Goal: Task Accomplishment & Management: Complete application form

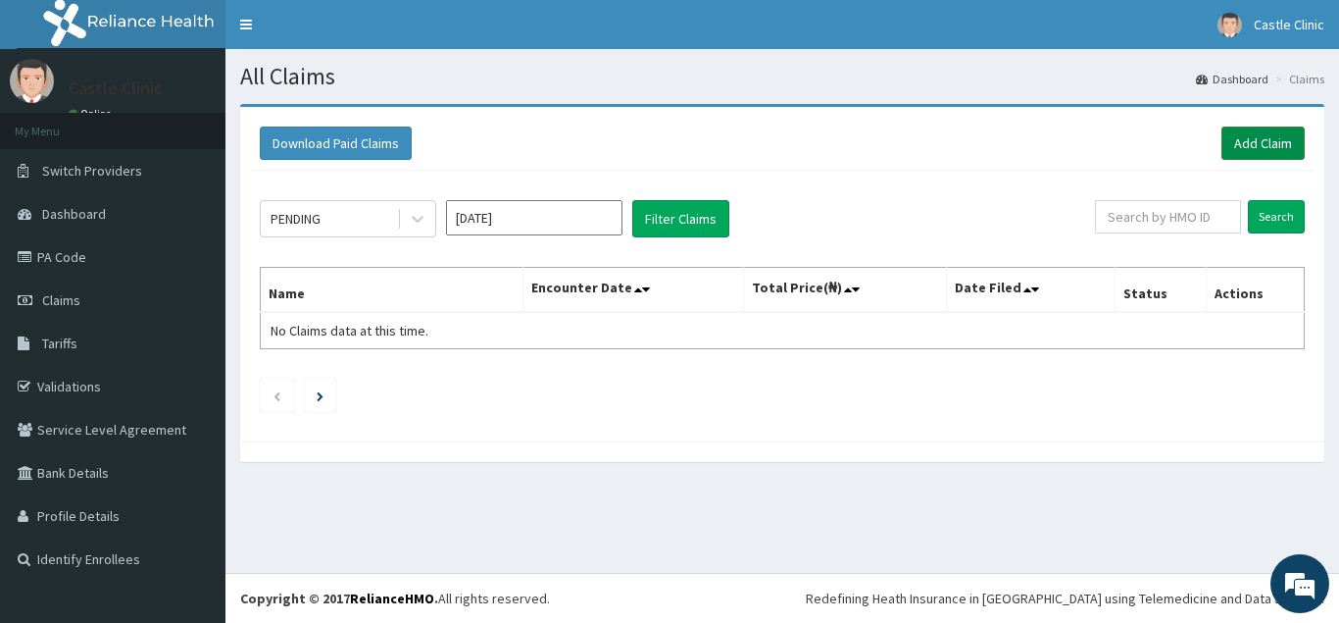
click at [1254, 133] on link "Add Claim" at bounding box center [1262, 142] width 83 height 33
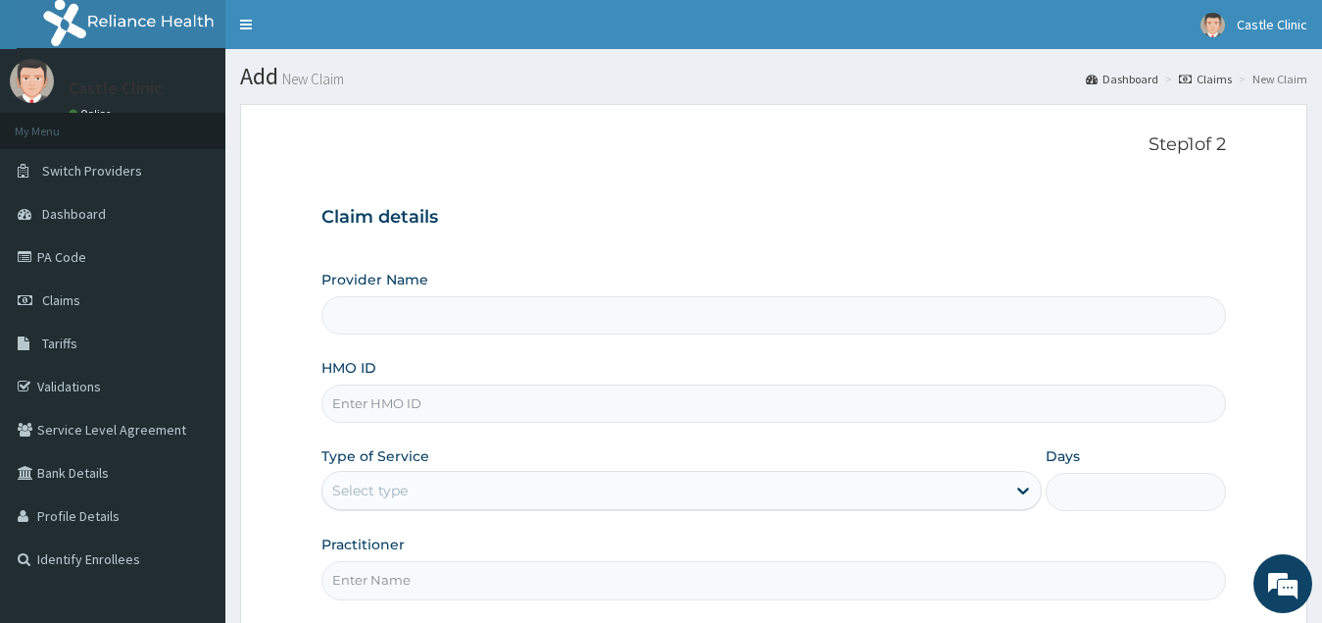
type input "Castle Clinic"
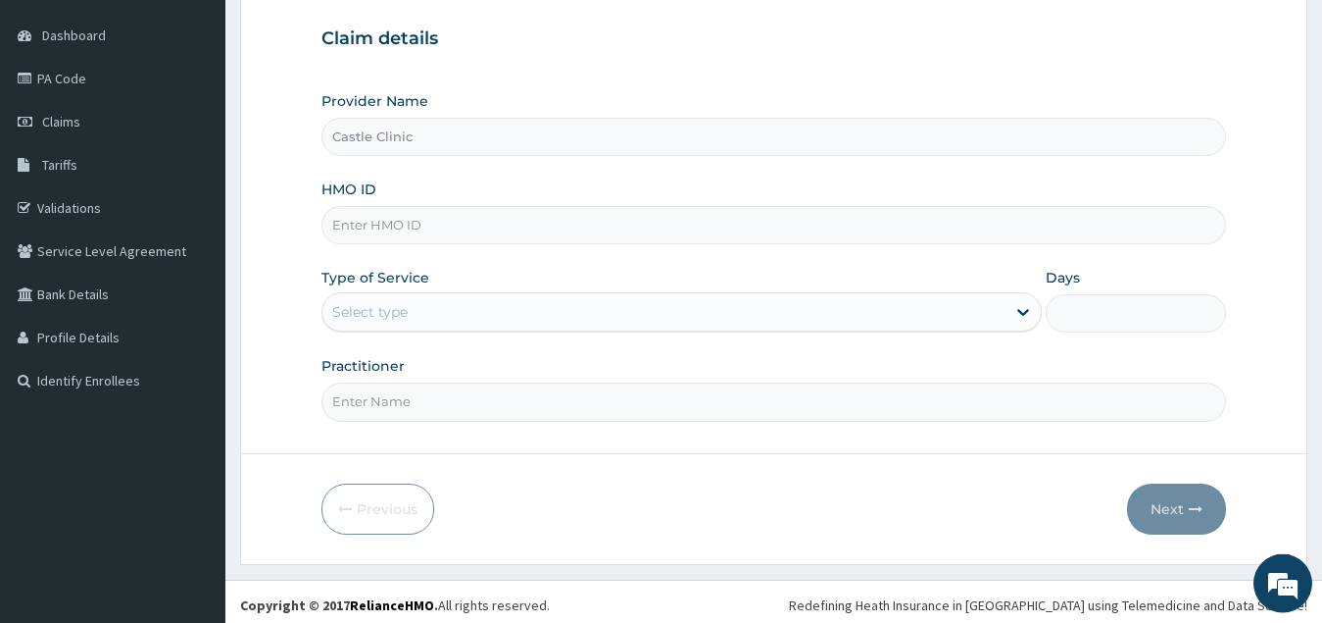
scroll to position [185, 0]
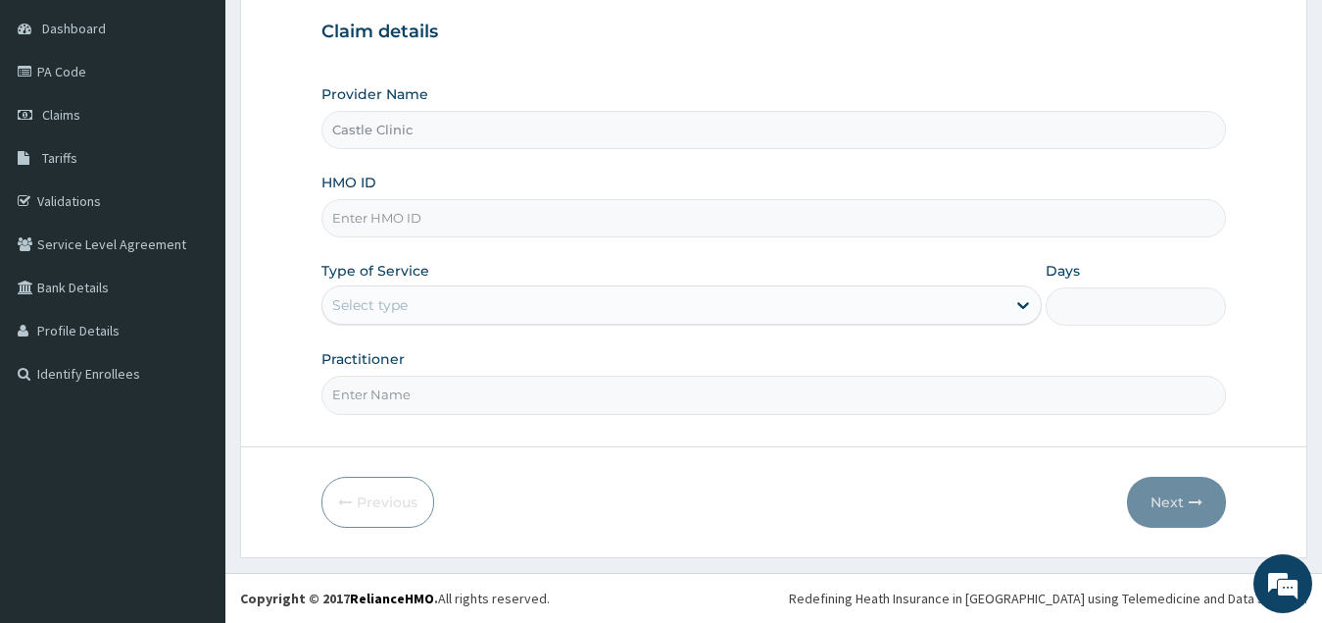
click at [539, 210] on input "HMO ID" at bounding box center [775, 218] width 906 height 38
click at [539, 210] on input "Z" at bounding box center [775, 218] width 906 height 38
type input "ZEI/10234/A"
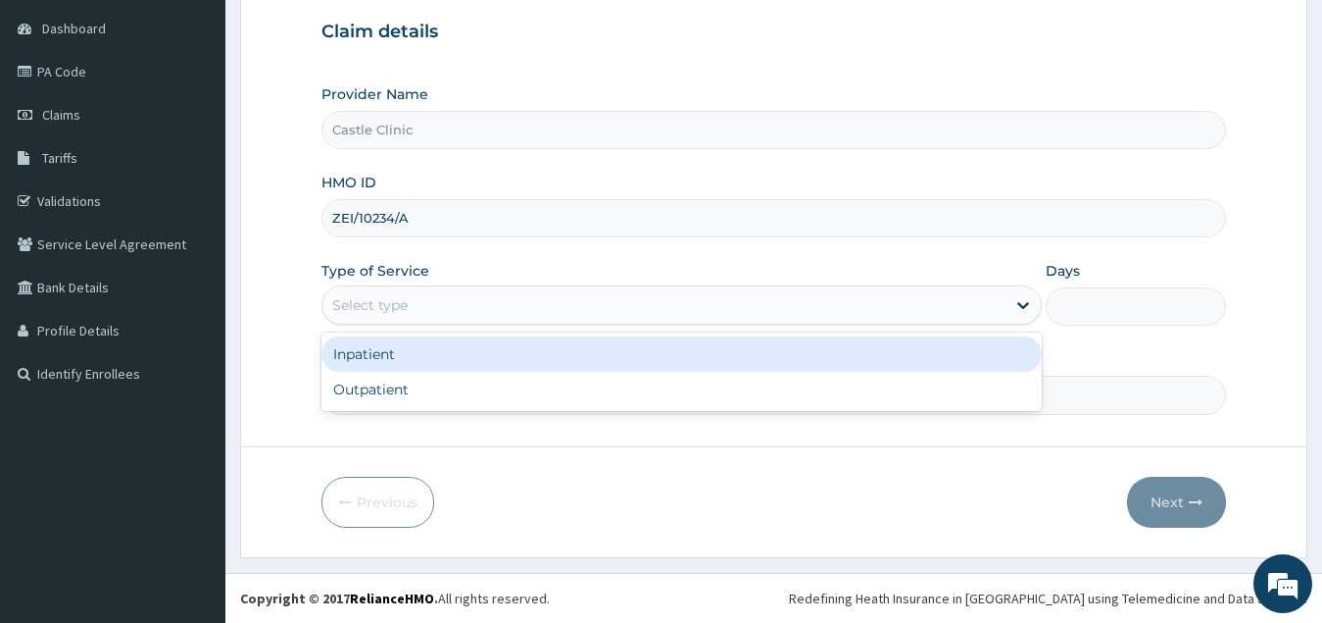
click at [470, 306] on div "Select type" at bounding box center [665, 304] width 684 height 31
click at [458, 349] on div "Inpatient" at bounding box center [683, 353] width 722 height 35
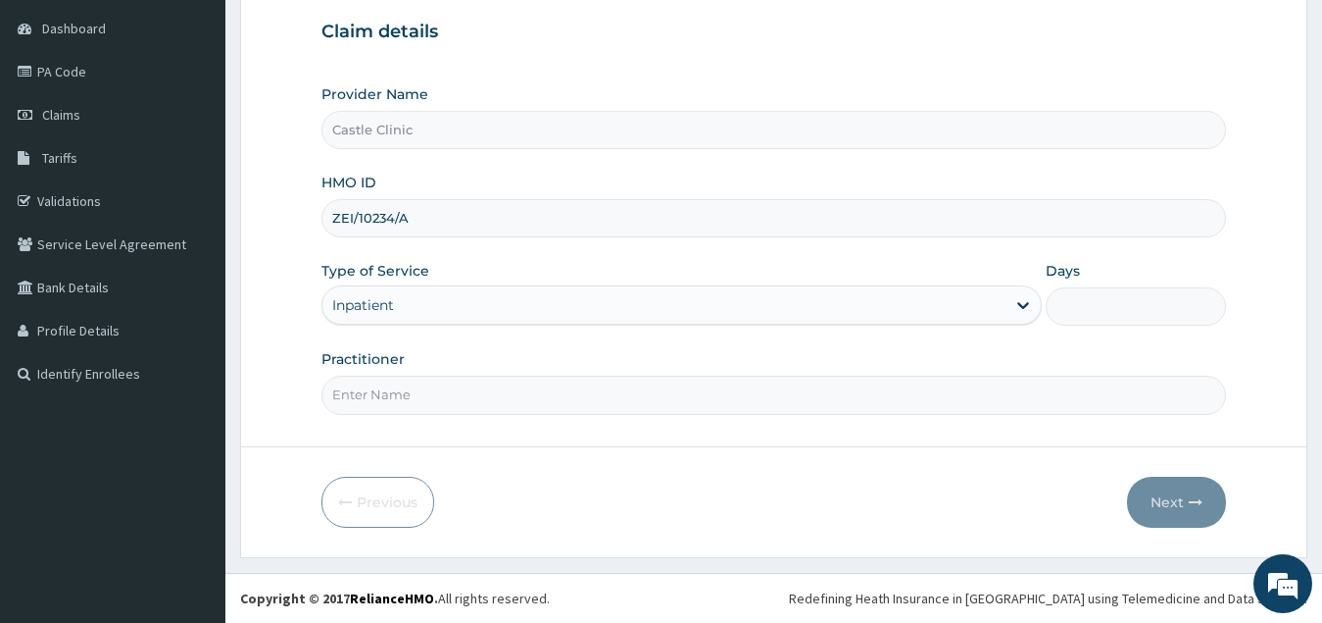
click at [465, 394] on input "Practitioner" at bounding box center [775, 394] width 906 height 38
type input "OKEREAFOR IKECHUKWU"
click at [1129, 314] on input "Days" at bounding box center [1136, 306] width 180 height 38
type input "1"
click at [1154, 501] on button "Next" at bounding box center [1176, 501] width 99 height 51
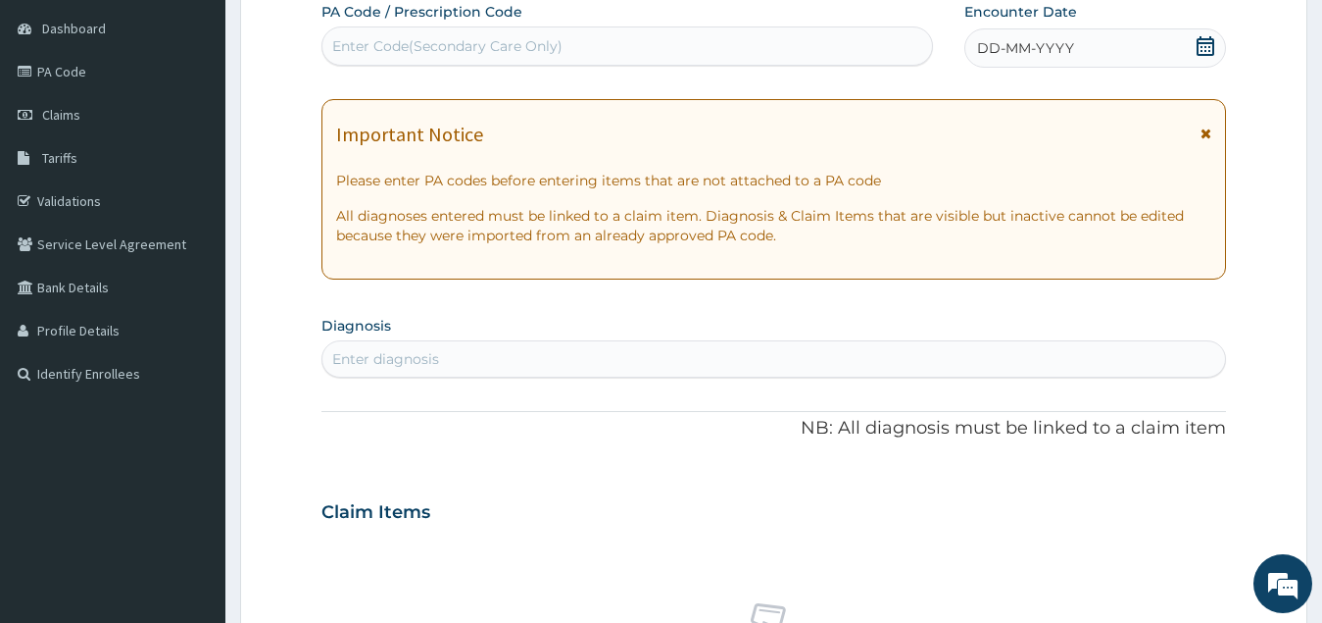
click at [484, 369] on div "Enter diagnosis" at bounding box center [775, 358] width 904 height 31
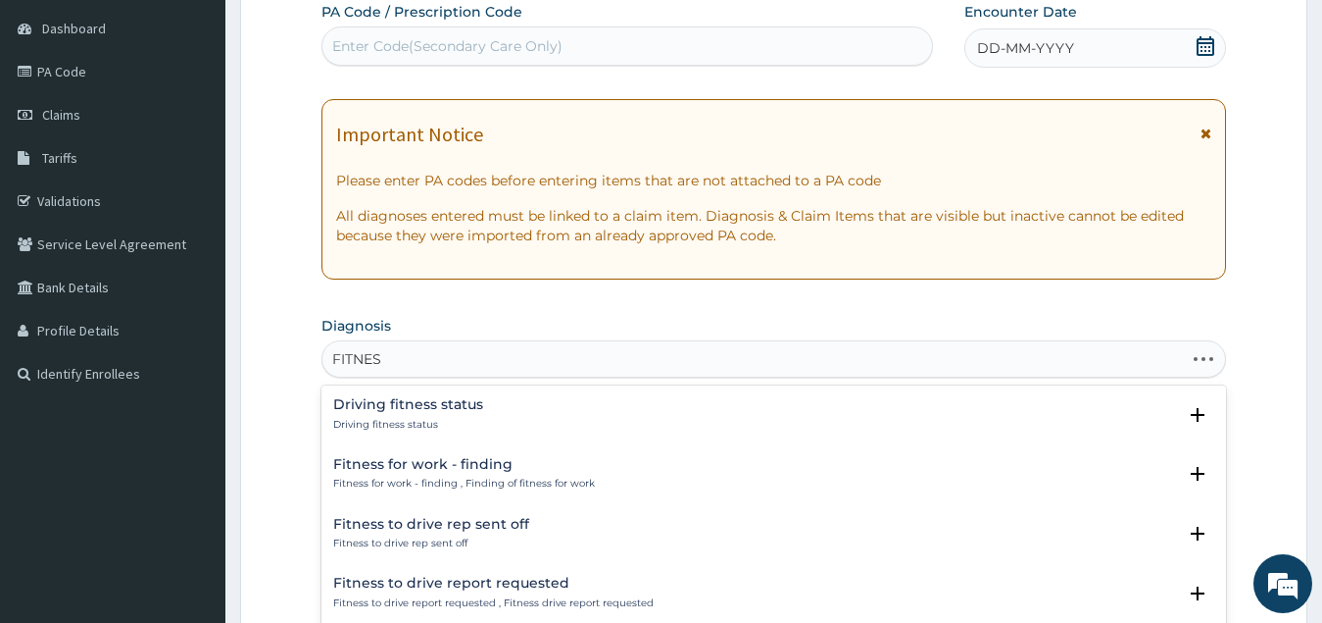
type input "FITNESS"
click at [440, 463] on h4 "Fitness for work - finding" at bounding box center [464, 464] width 262 height 15
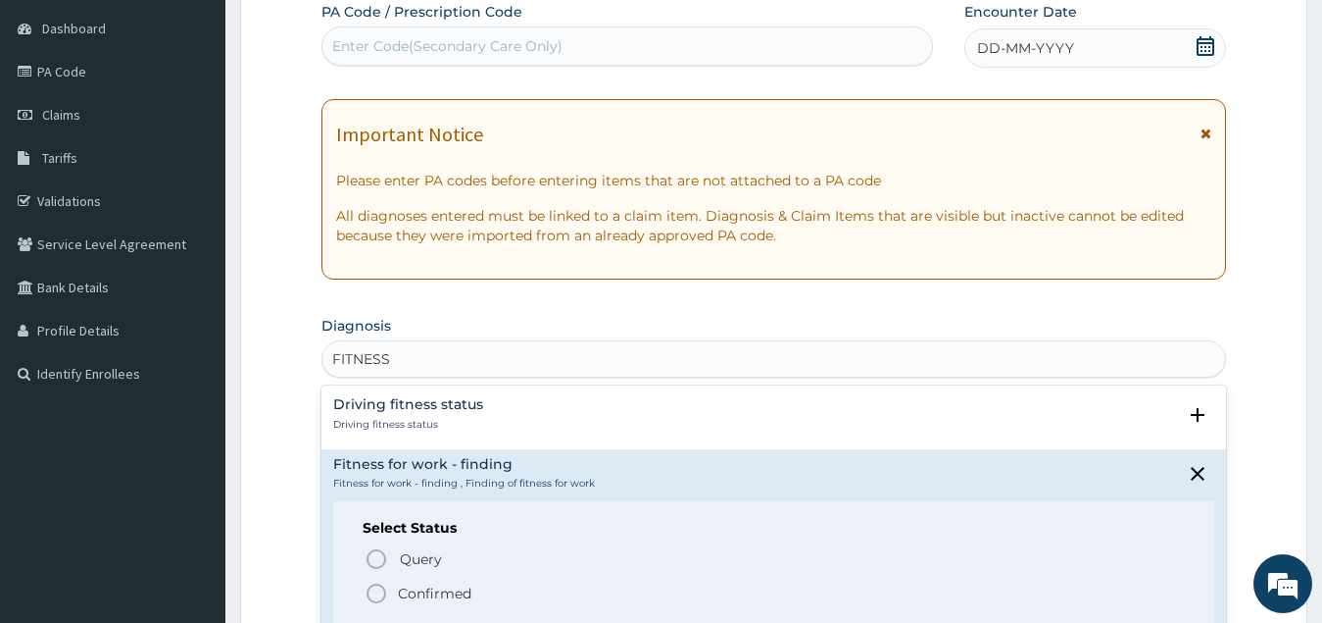
click at [370, 598] on circle "status option filled" at bounding box center [377, 593] width 18 height 18
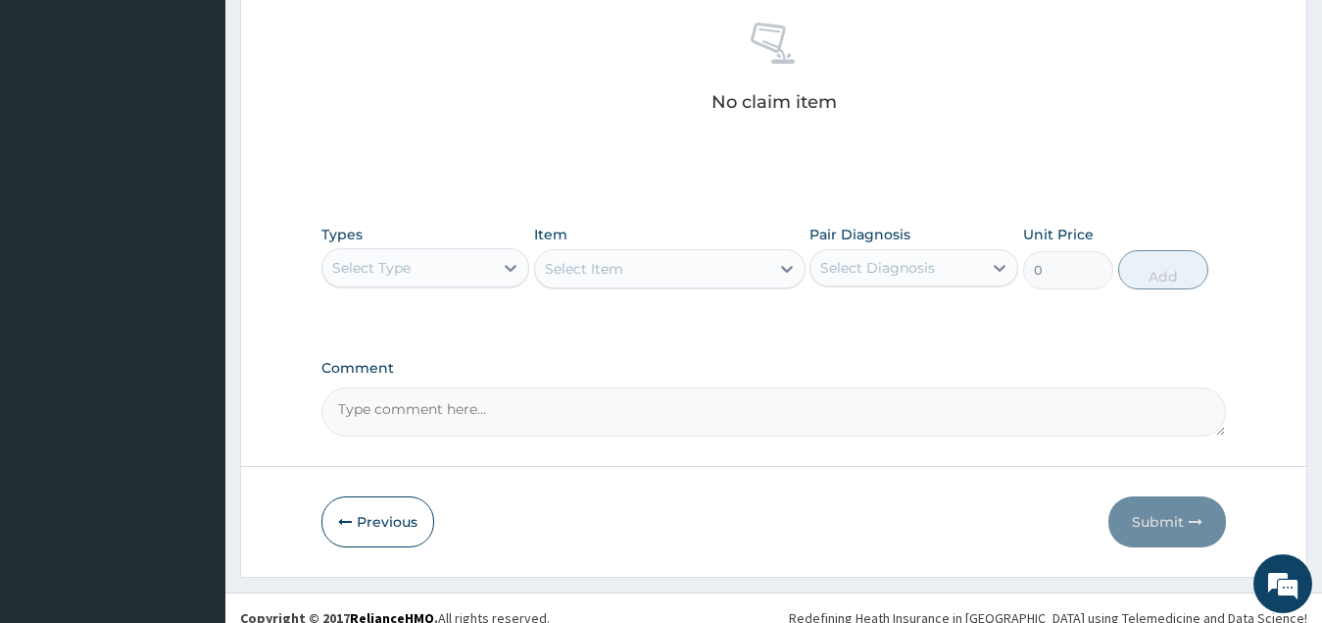
scroll to position [785, 0]
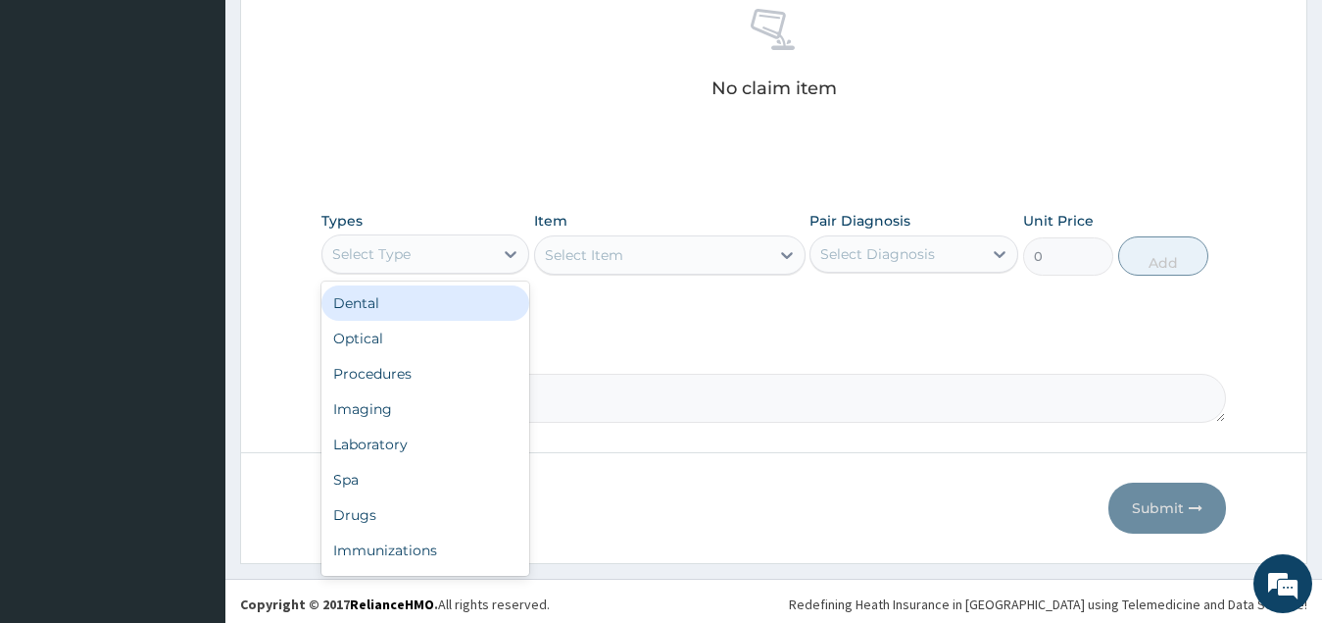
click at [447, 251] on div "Select Type" at bounding box center [409, 253] width 172 height 31
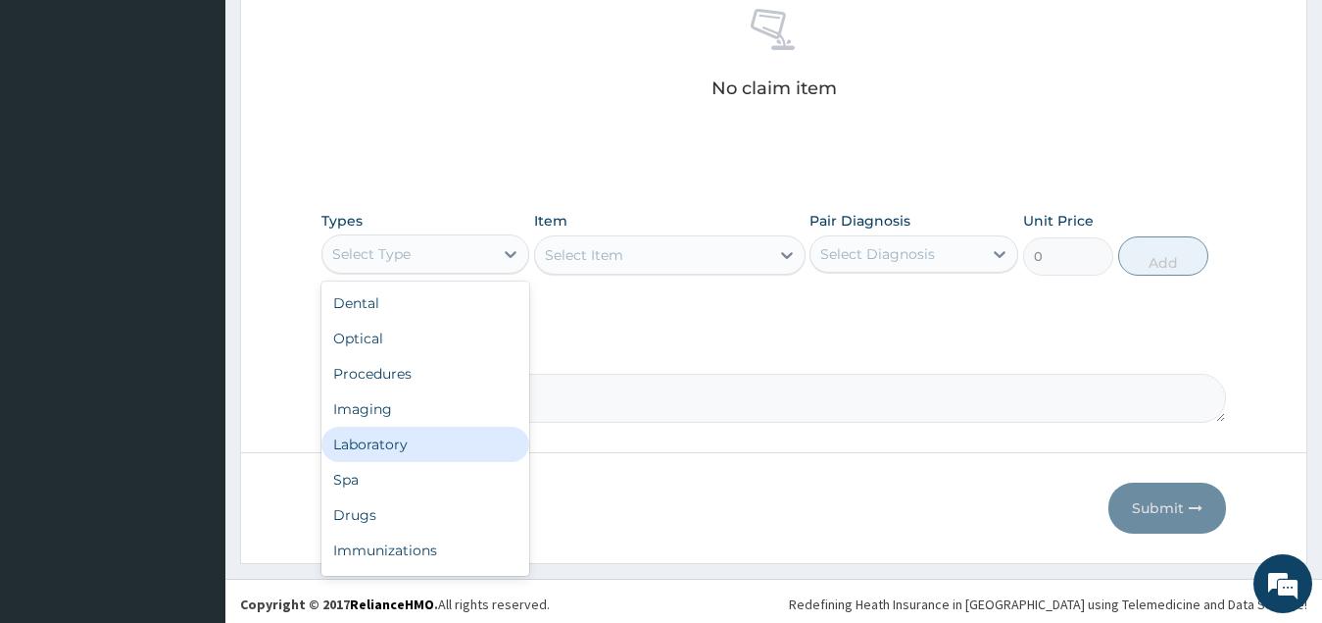
click at [400, 444] on div "Laboratory" at bounding box center [426, 443] width 209 height 35
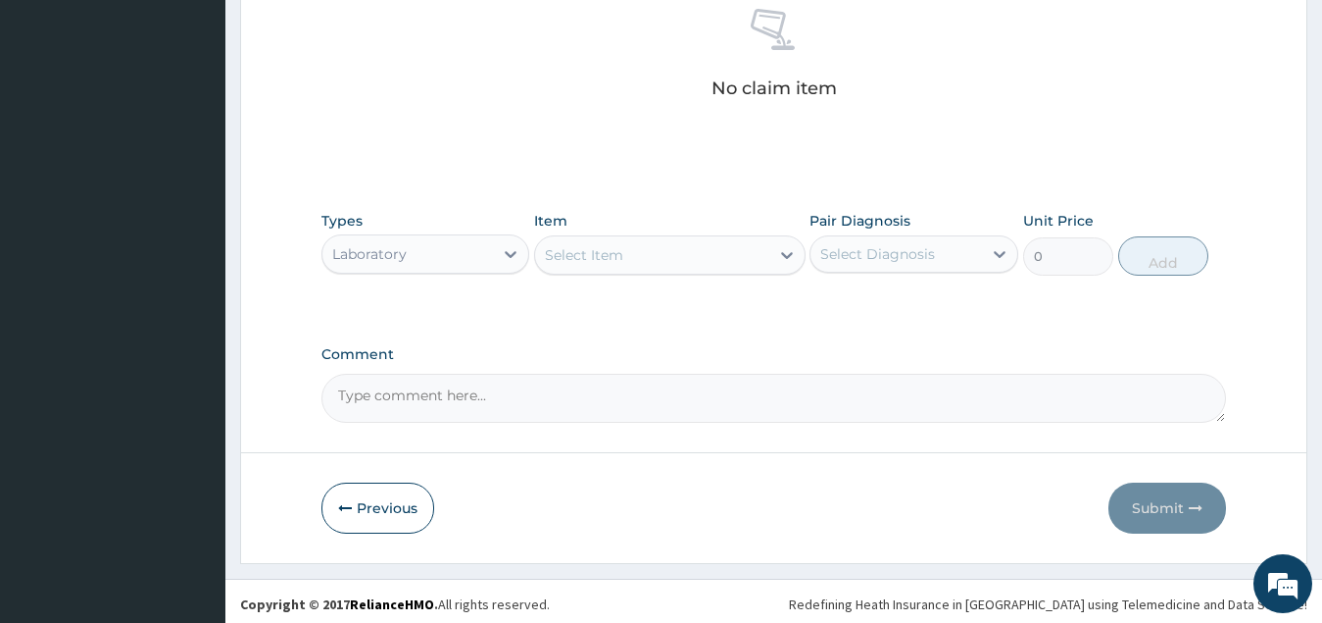
click at [621, 268] on div "Select Item" at bounding box center [652, 254] width 234 height 31
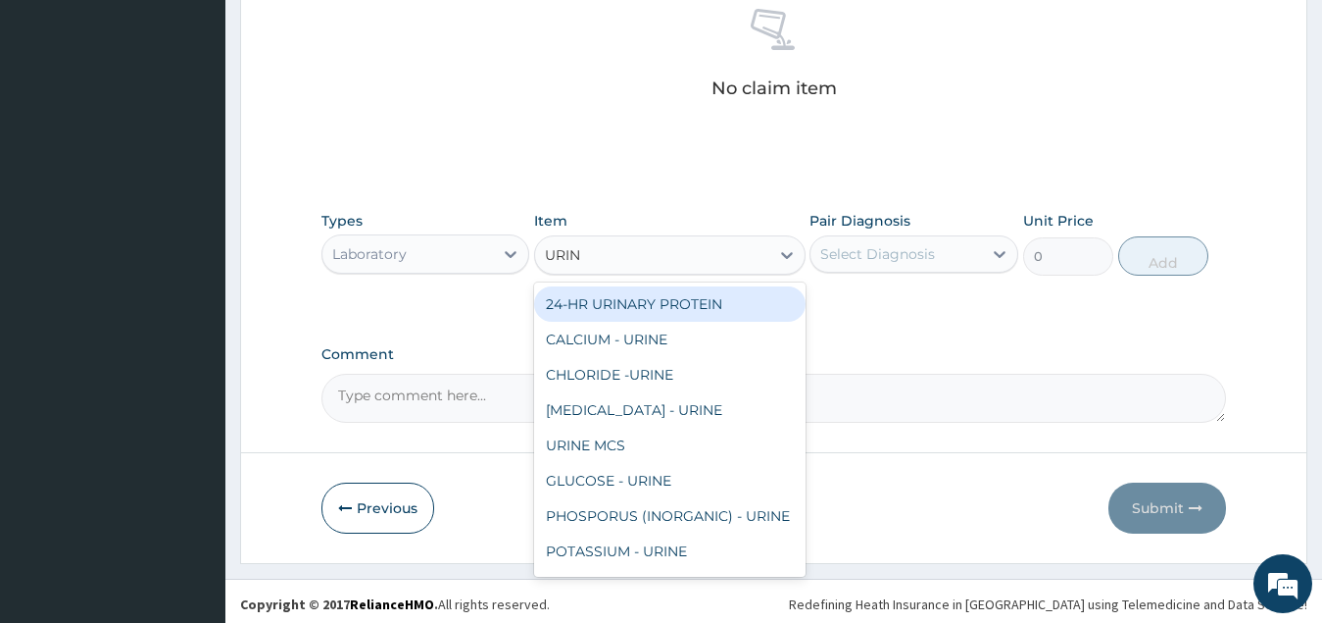
type input "URINA"
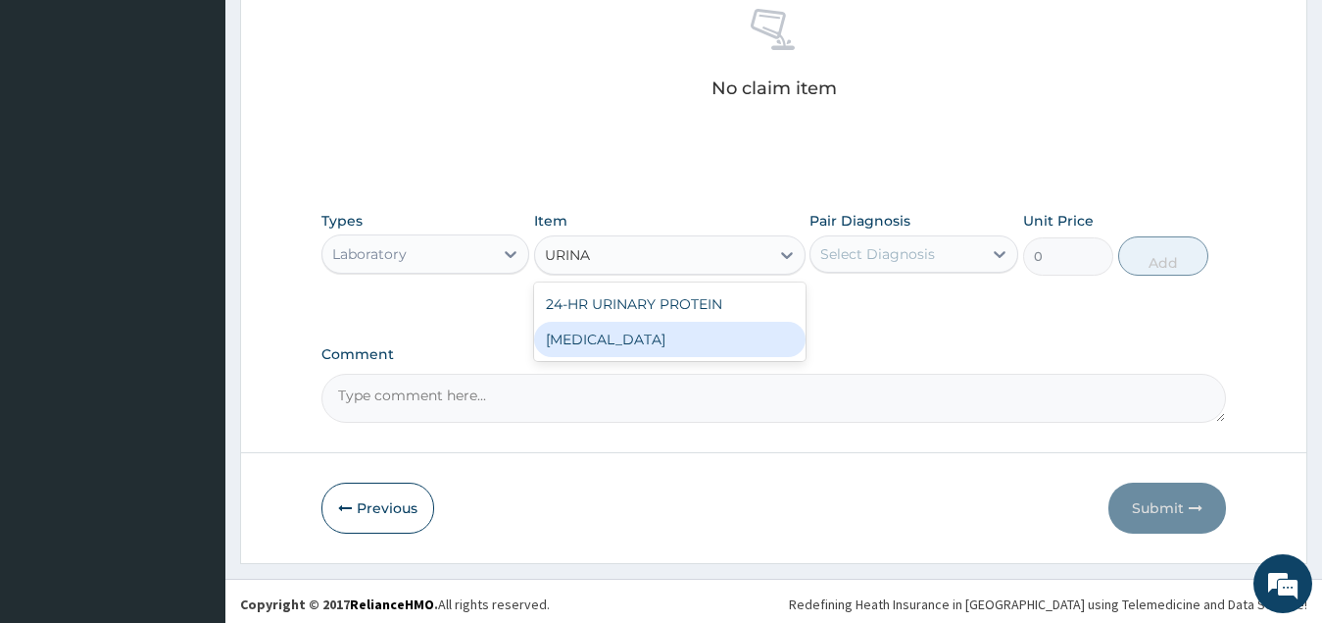
click at [603, 338] on div "URINALYSIS" at bounding box center [670, 339] width 272 height 35
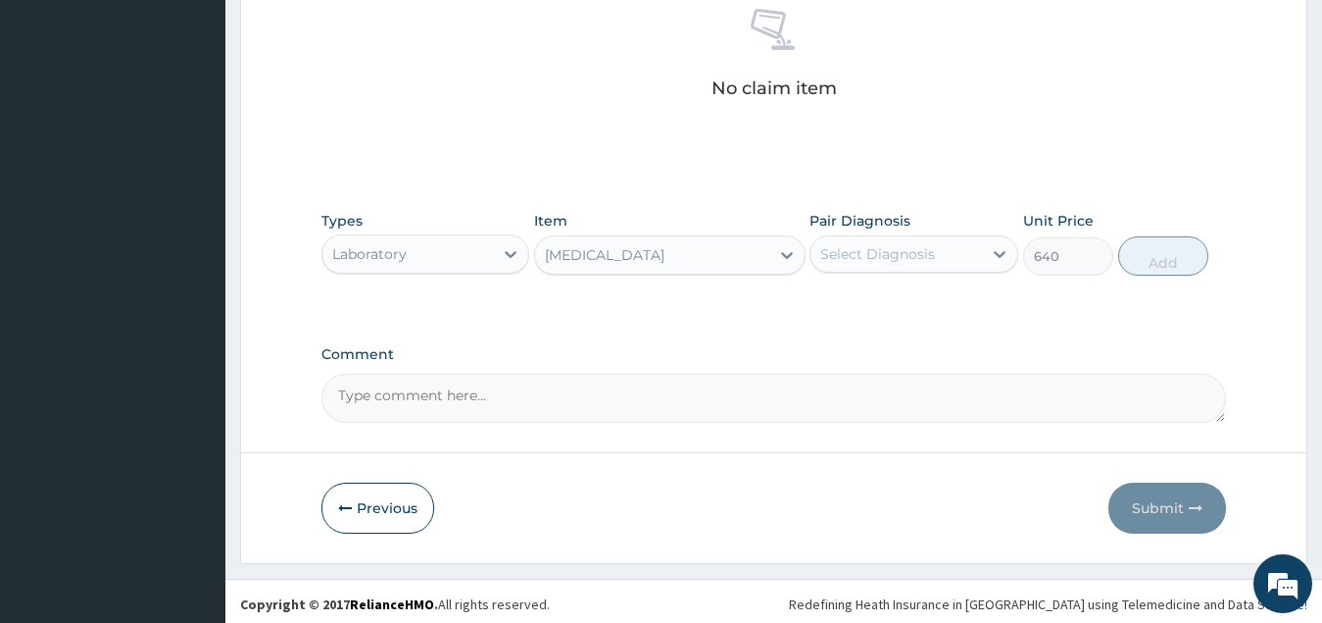
type input "640"
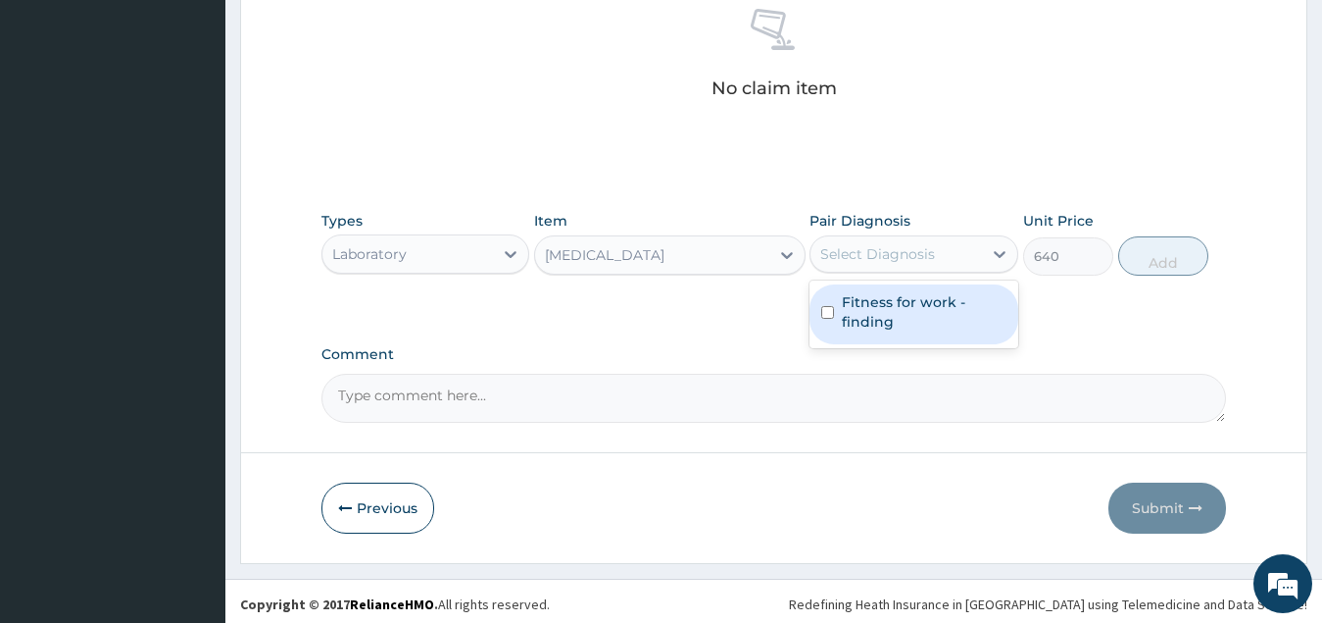
click at [860, 266] on div "Select Diagnosis" at bounding box center [897, 253] width 172 height 31
click at [830, 313] on input "checkbox" at bounding box center [828, 312] width 13 height 13
checkbox input "true"
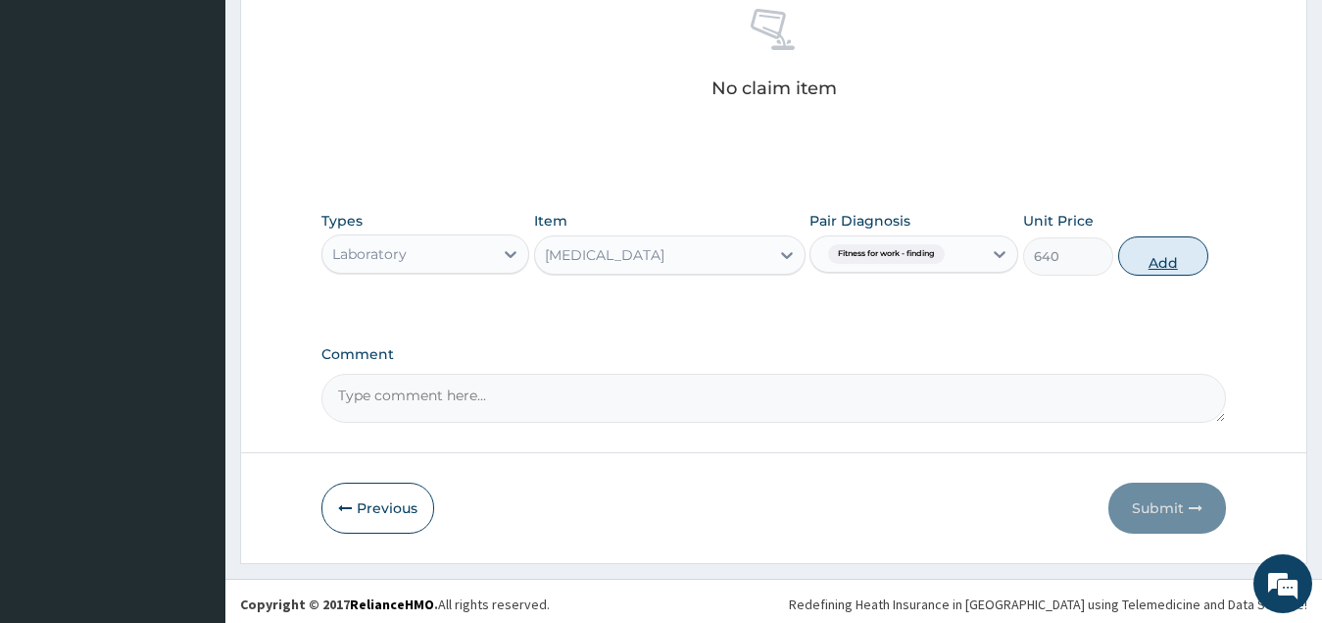
click at [1153, 255] on button "Add" at bounding box center [1164, 255] width 90 height 39
type input "0"
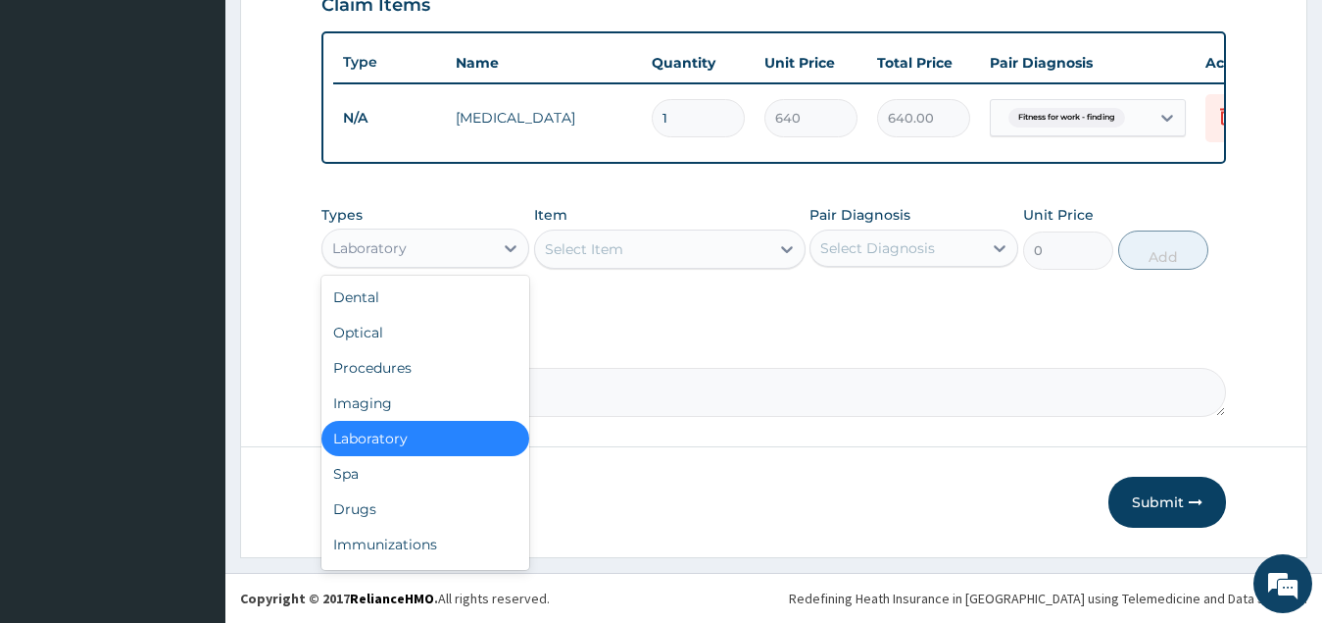
click at [433, 239] on div "Laboratory" at bounding box center [409, 247] width 172 height 31
click at [435, 442] on div "Laboratory" at bounding box center [426, 438] width 209 height 35
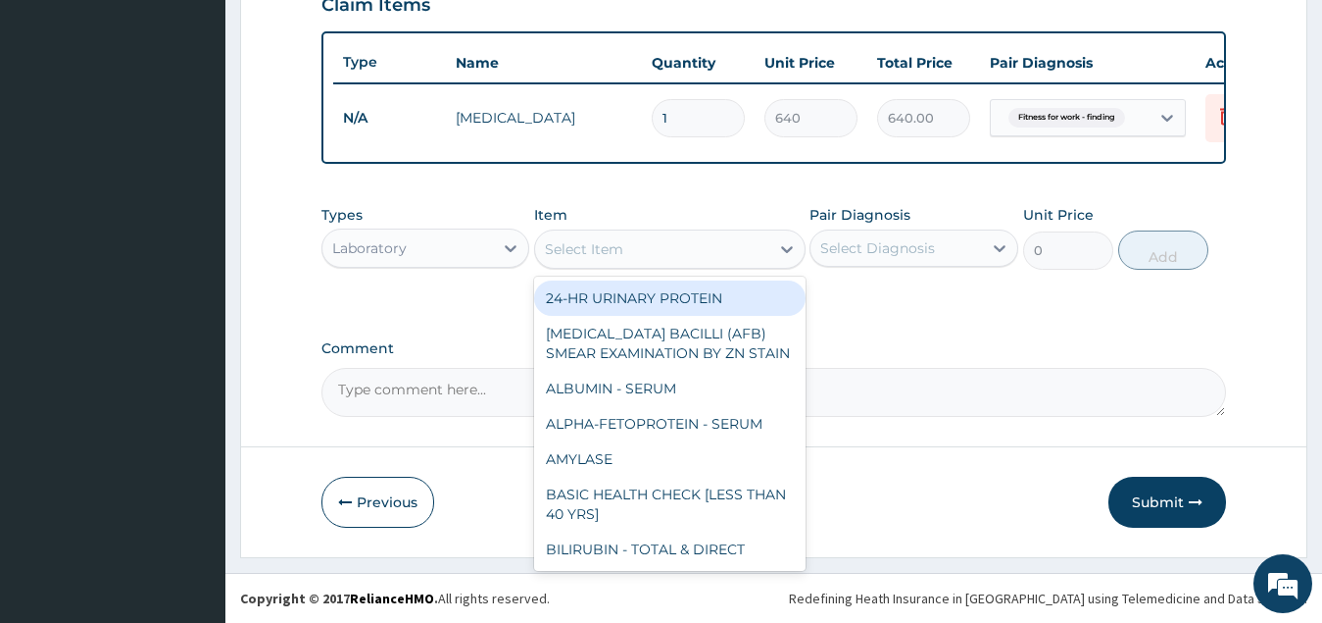
click at [613, 251] on div "Select Item" at bounding box center [584, 249] width 78 height 20
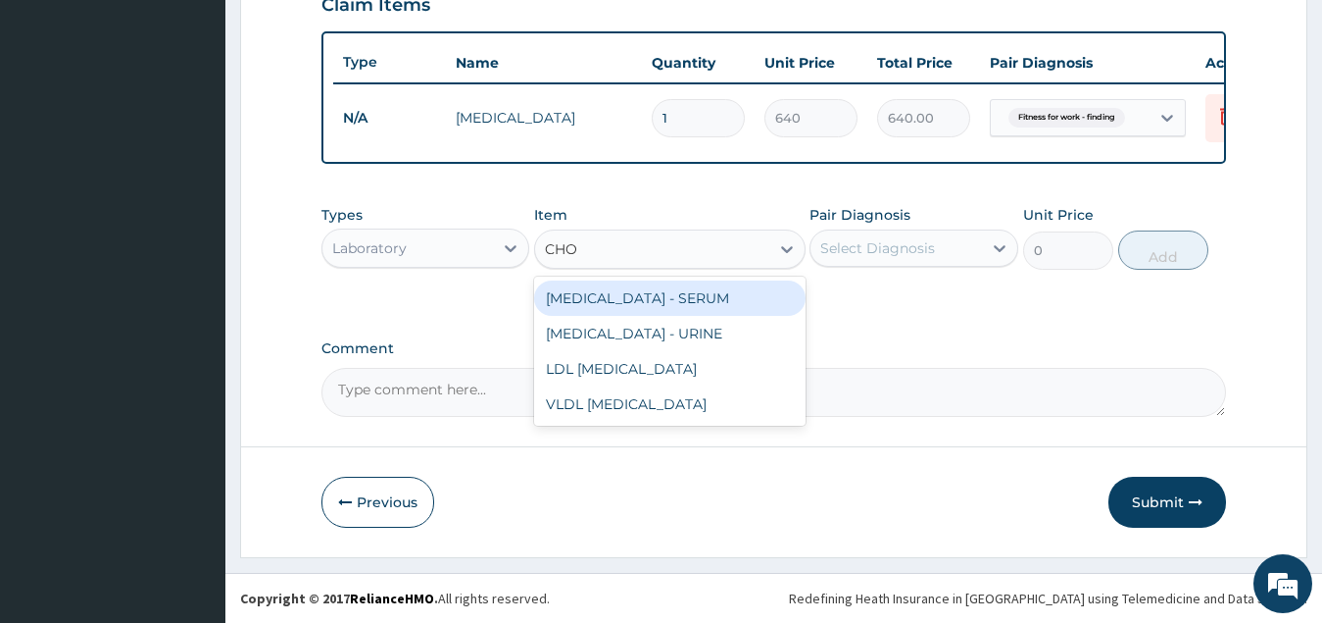
type input "CHOL"
click at [665, 300] on div "CHOLESTEROL - SERUM" at bounding box center [670, 297] width 272 height 35
type input "880"
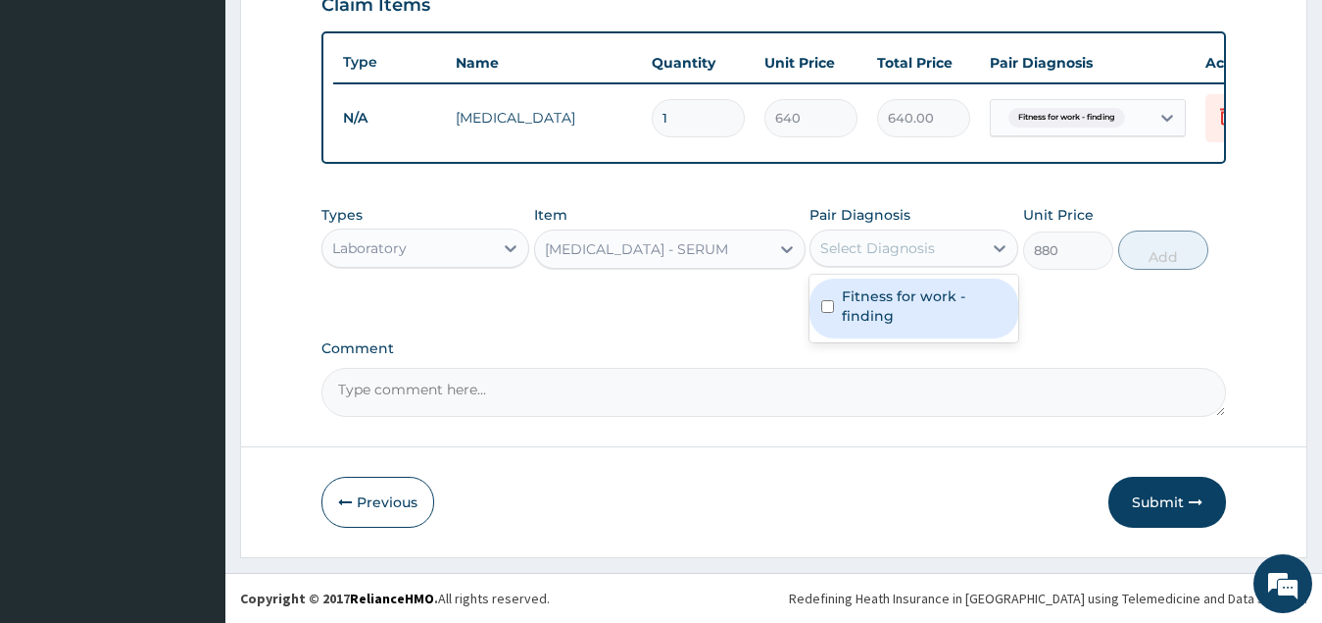
click at [921, 245] on div "Select Diagnosis" at bounding box center [878, 248] width 115 height 20
click at [911, 295] on label "Fitness for work - finding" at bounding box center [924, 305] width 165 height 39
checkbox input "true"
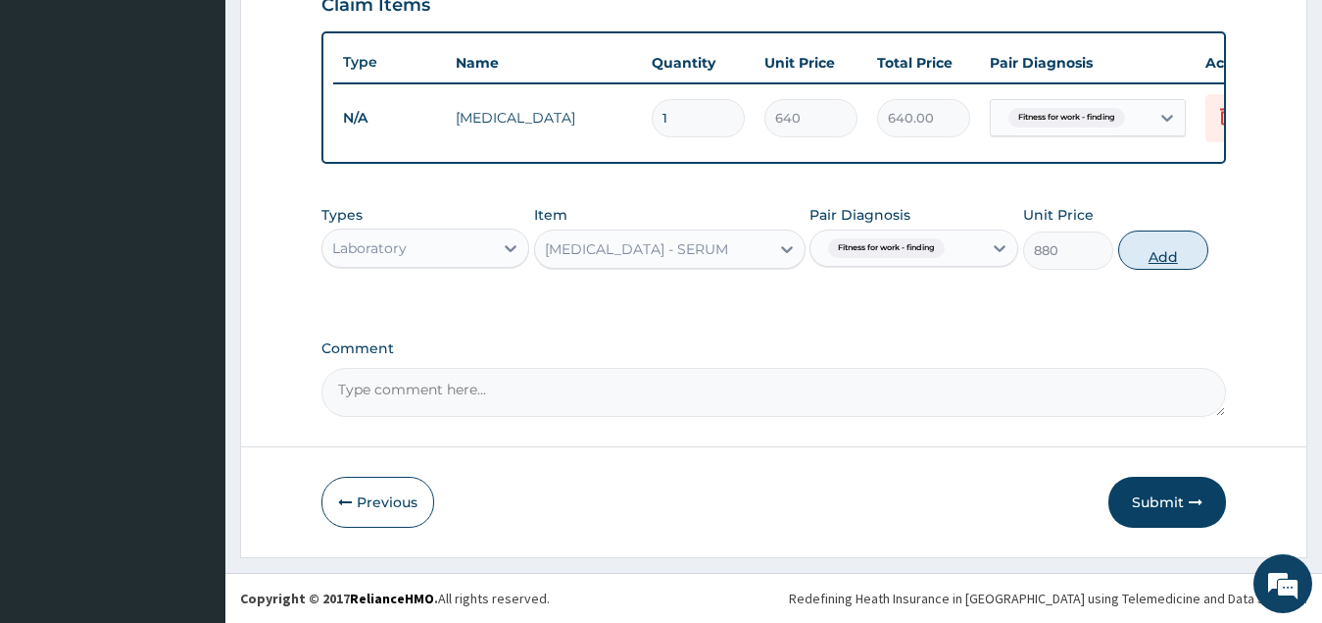
click at [1165, 252] on button "Add" at bounding box center [1164, 249] width 90 height 39
type input "0"
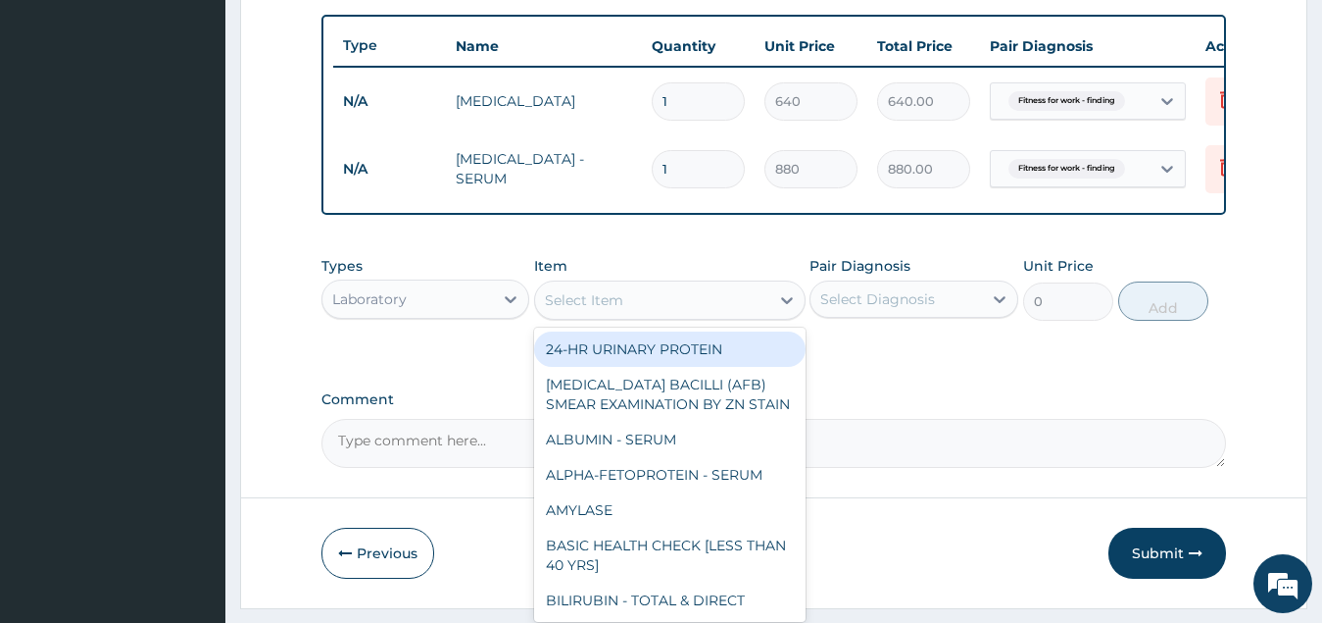
click at [602, 310] on div "Select Item" at bounding box center [584, 300] width 78 height 20
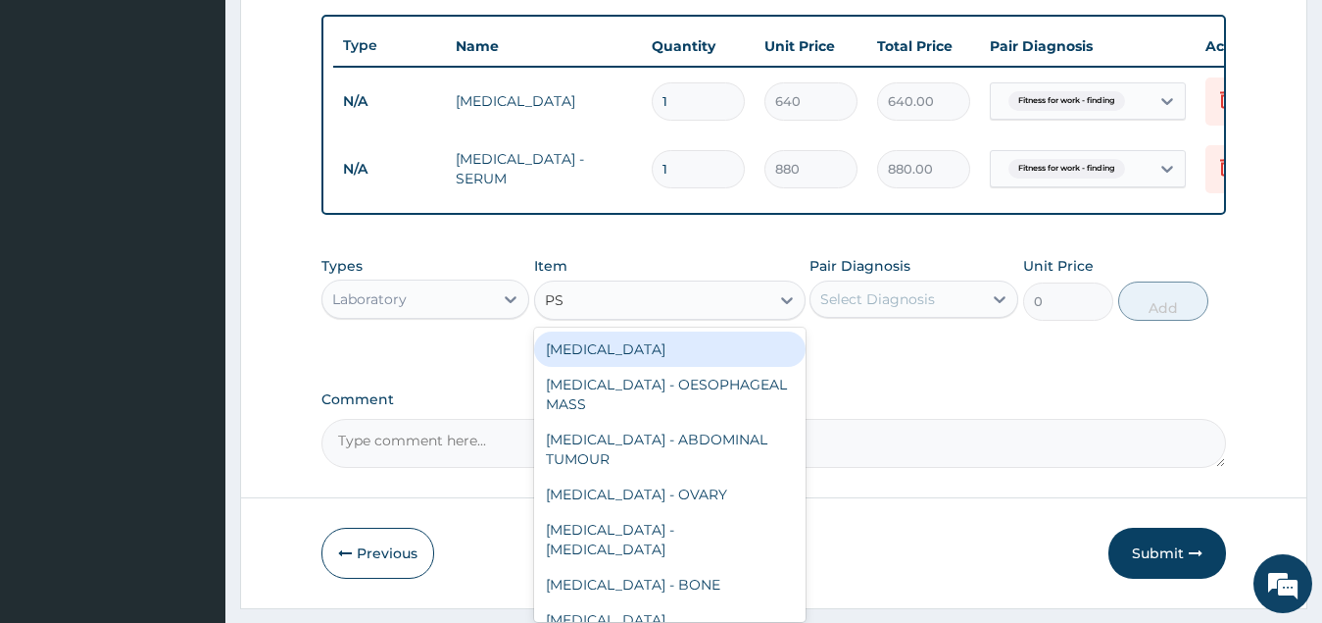
type input "PSA"
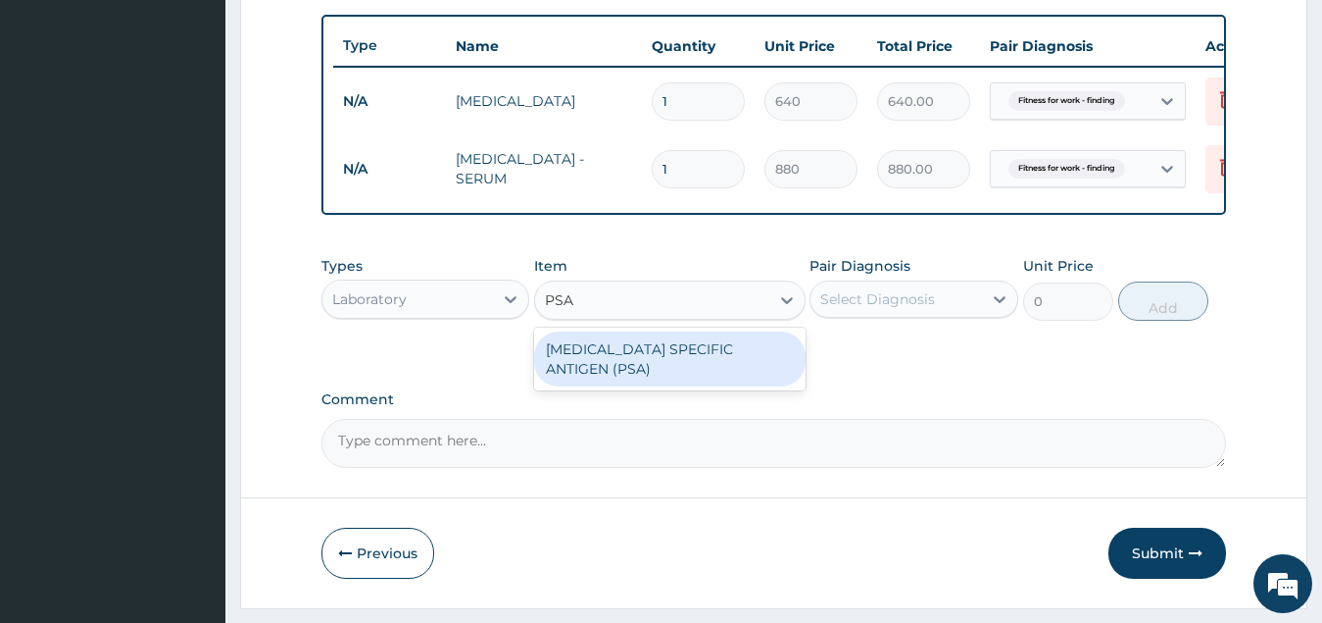
click at [653, 370] on div "PROSTATE SPECIFIC ANTIGEN (PSA)" at bounding box center [670, 358] width 272 height 55
type input "6400"
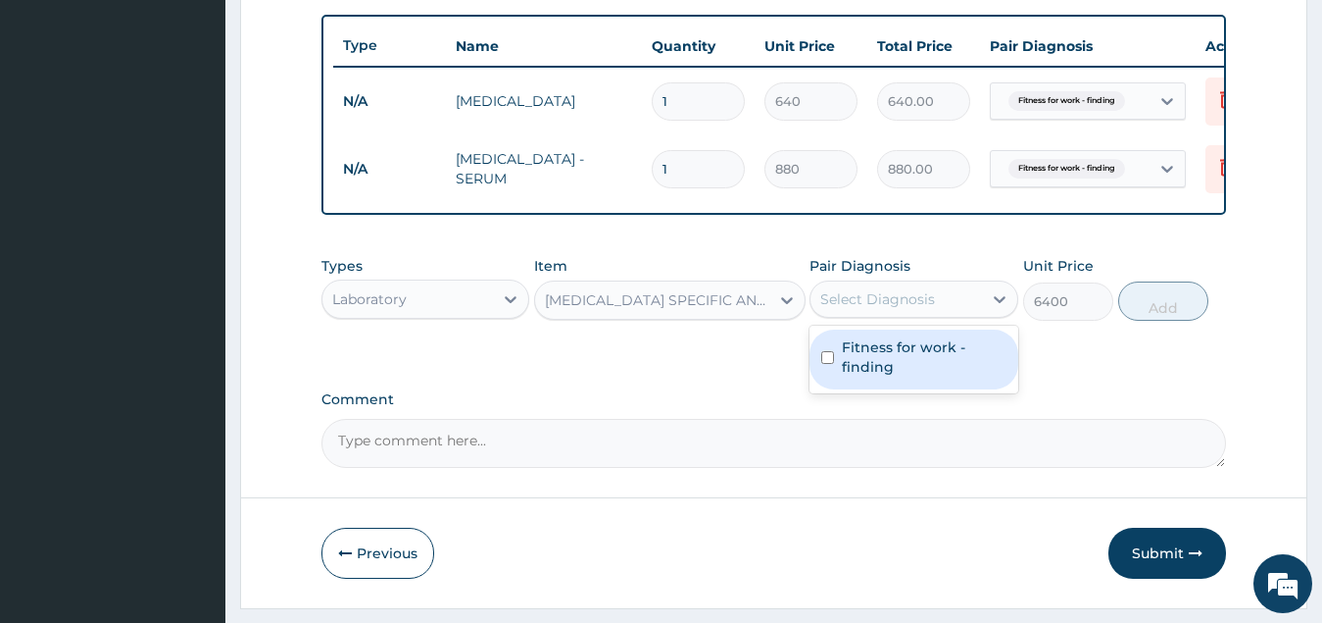
click at [946, 307] on div "Select Diagnosis" at bounding box center [897, 298] width 172 height 31
click at [904, 375] on label "Fitness for work - finding" at bounding box center [924, 356] width 165 height 39
checkbox input "true"
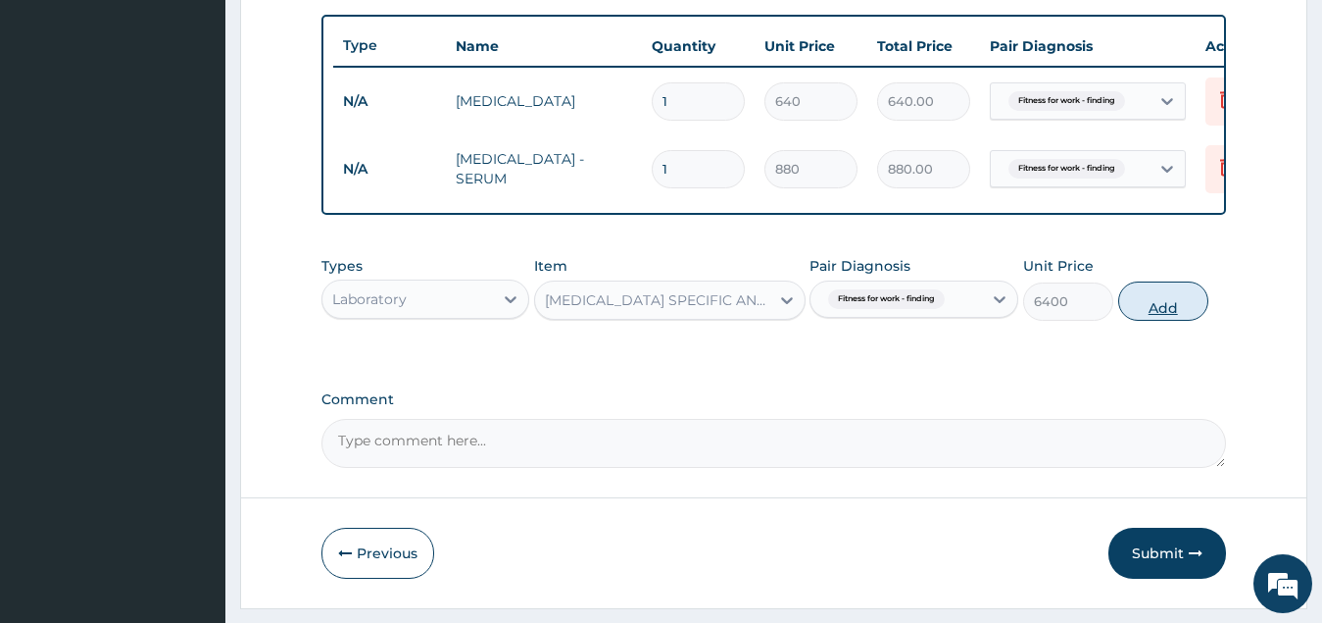
click at [1135, 321] on button "Add" at bounding box center [1164, 300] width 90 height 39
type input "0"
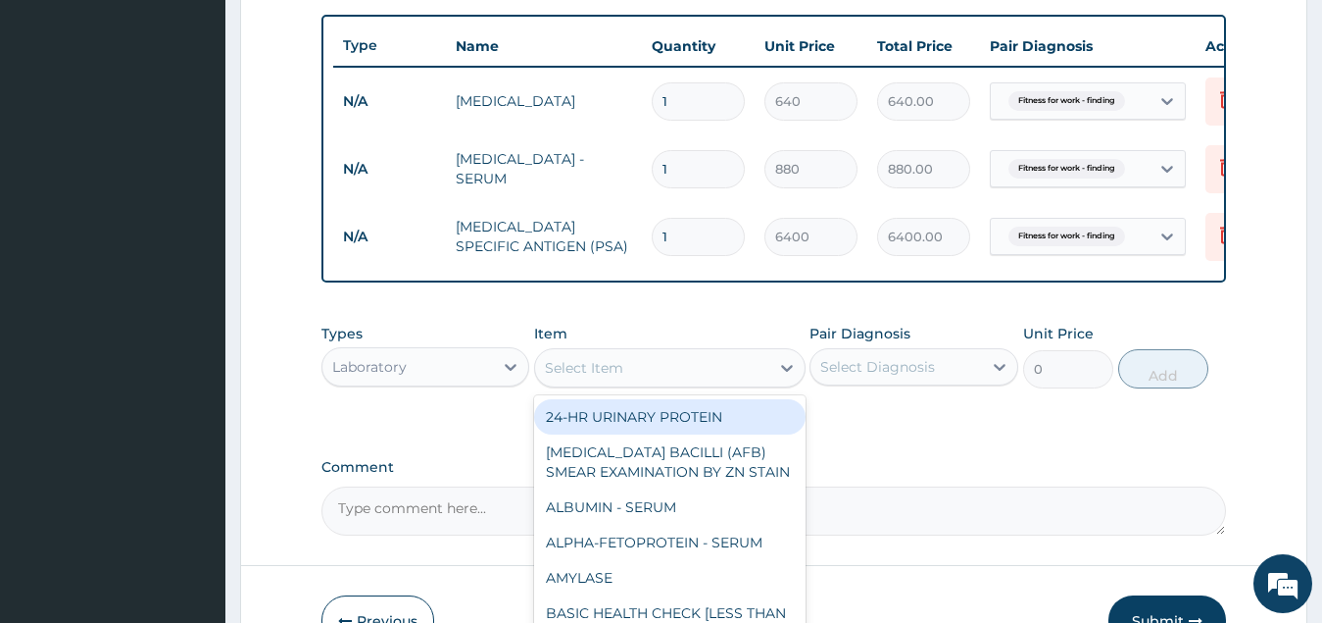
click at [603, 377] on div "Select Item" at bounding box center [584, 368] width 78 height 20
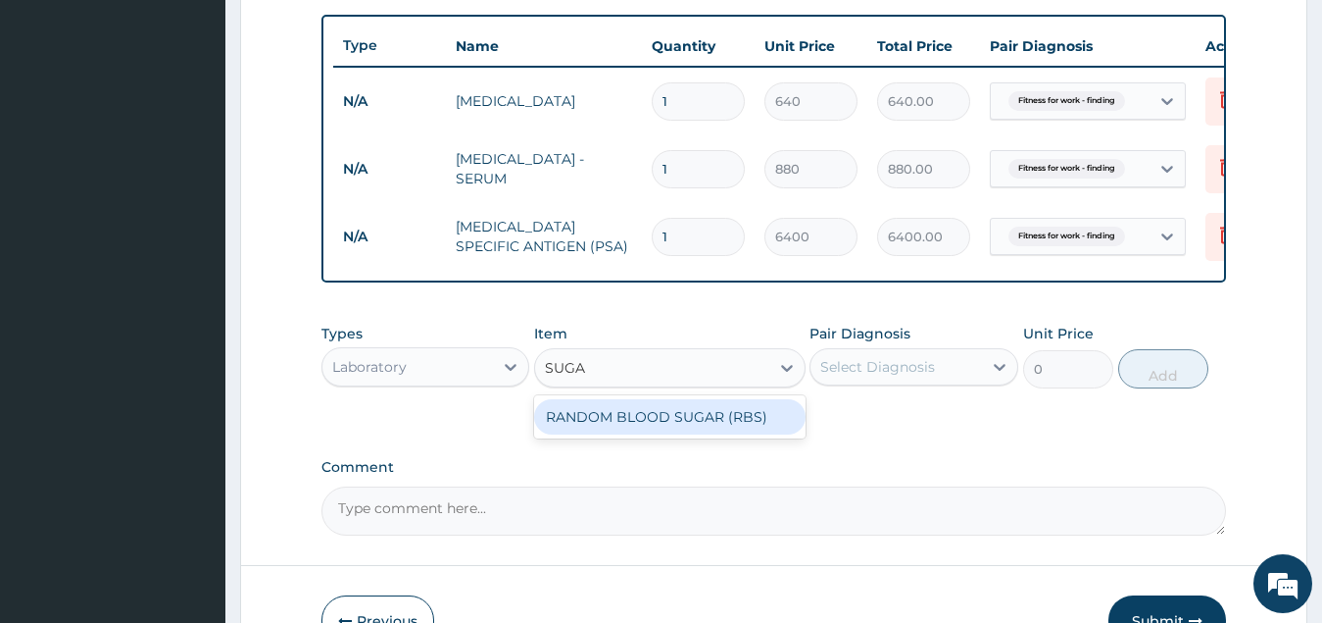
type input "SUGAR"
click at [675, 434] on div "RANDOM BLOOD SUGAR (RBS)" at bounding box center [670, 416] width 272 height 35
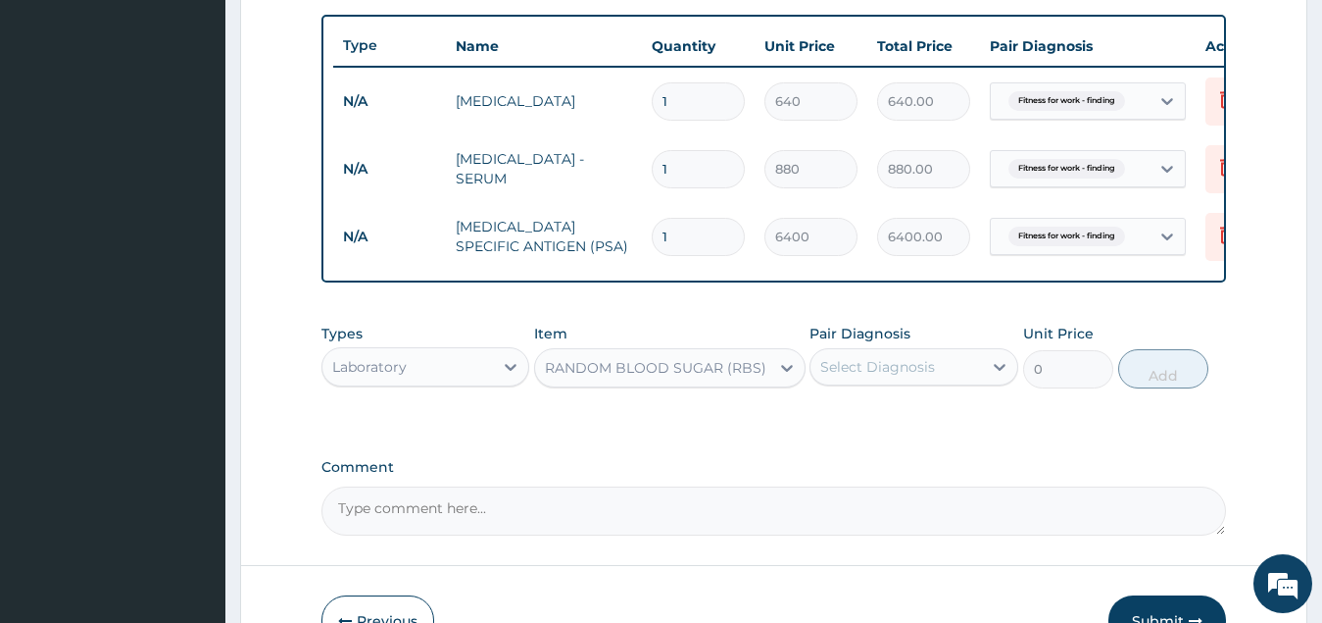
type input "640"
click at [964, 388] on div "Pair Diagnosis Select Diagnosis" at bounding box center [914, 356] width 209 height 65
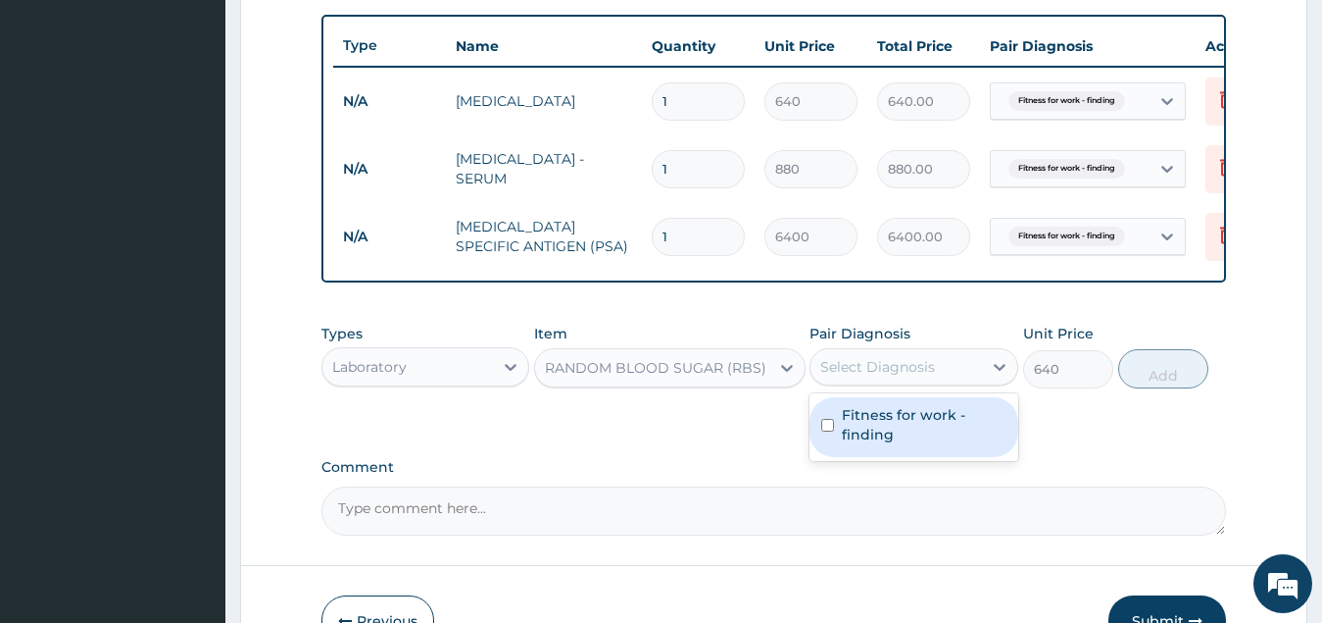
click at [961, 382] on div "Select Diagnosis" at bounding box center [897, 366] width 172 height 31
click at [949, 437] on label "Fitness for work - finding" at bounding box center [924, 424] width 165 height 39
checkbox input "true"
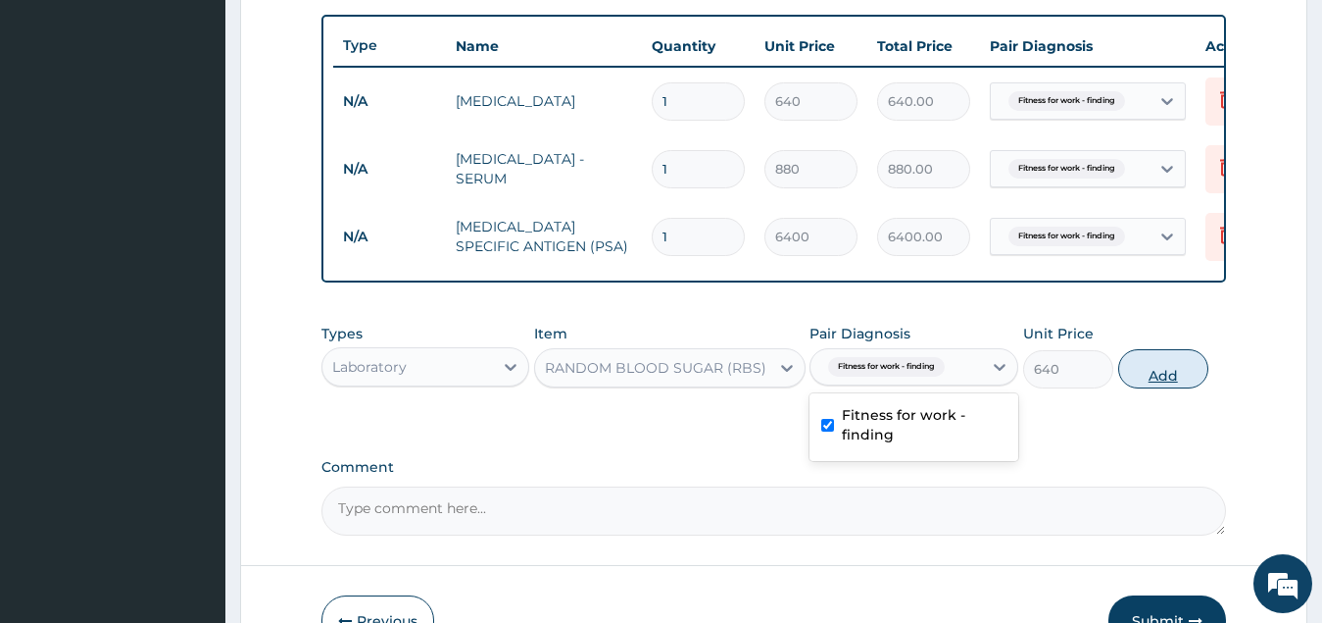
click at [1169, 378] on button "Add" at bounding box center [1164, 368] width 90 height 39
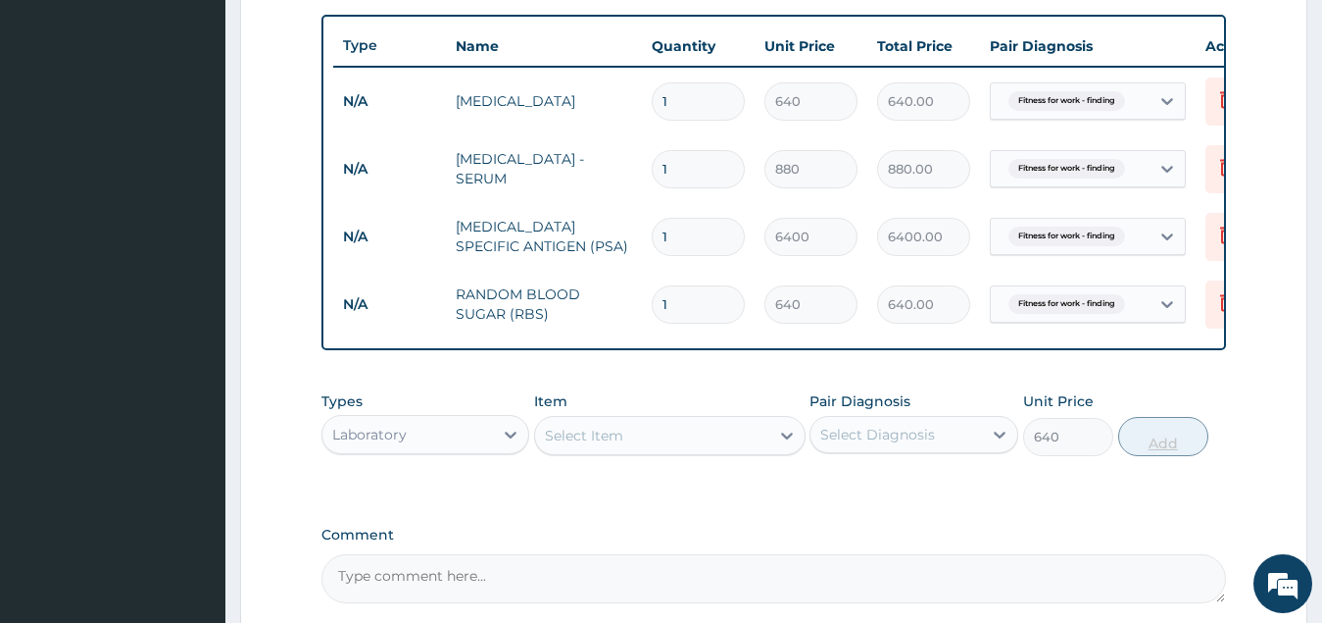
type input "0"
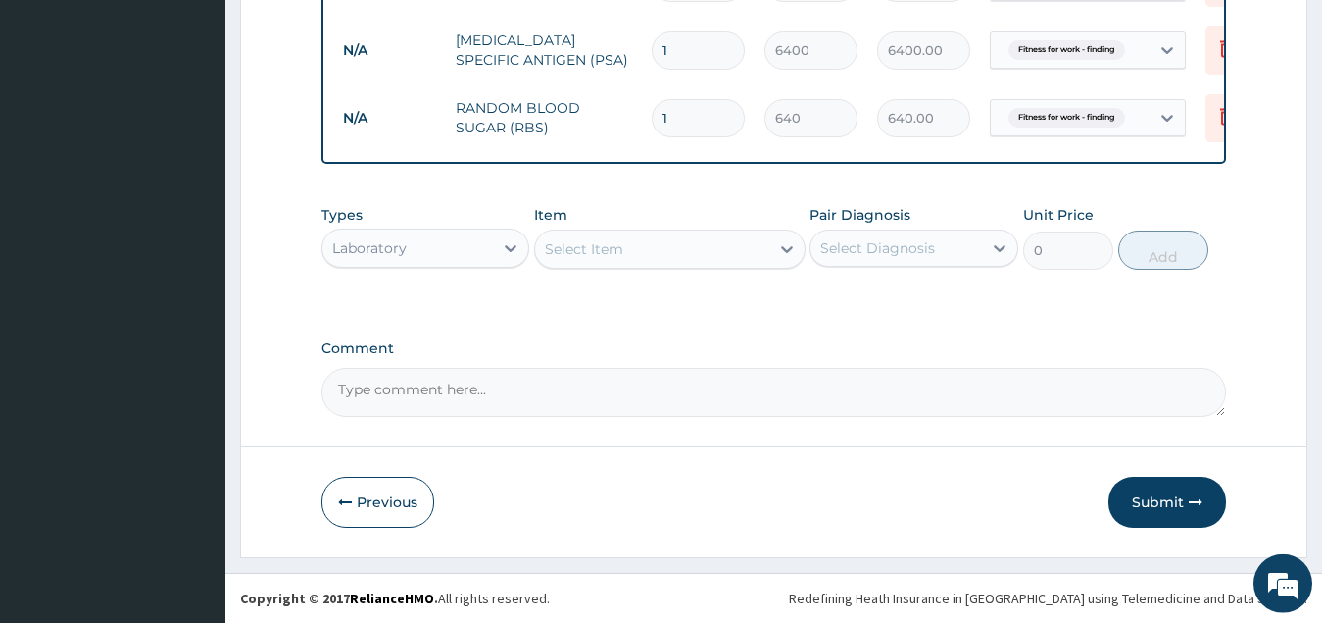
scroll to position [918, 0]
drag, startPoint x: 1324, startPoint y: 610, endPoint x: 1169, endPoint y: 502, distance: 189.5
click at [1169, 502] on button "Submit" at bounding box center [1168, 501] width 118 height 51
click at [1161, 497] on button "Submit" at bounding box center [1168, 501] width 118 height 51
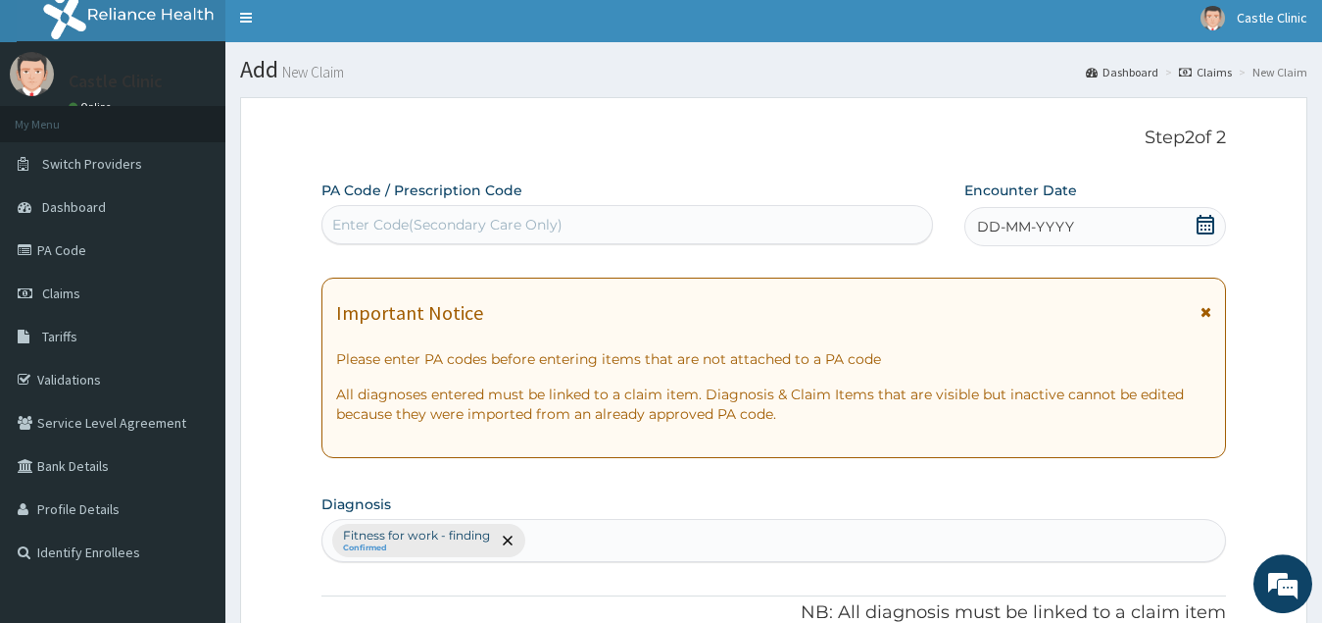
scroll to position [0, 0]
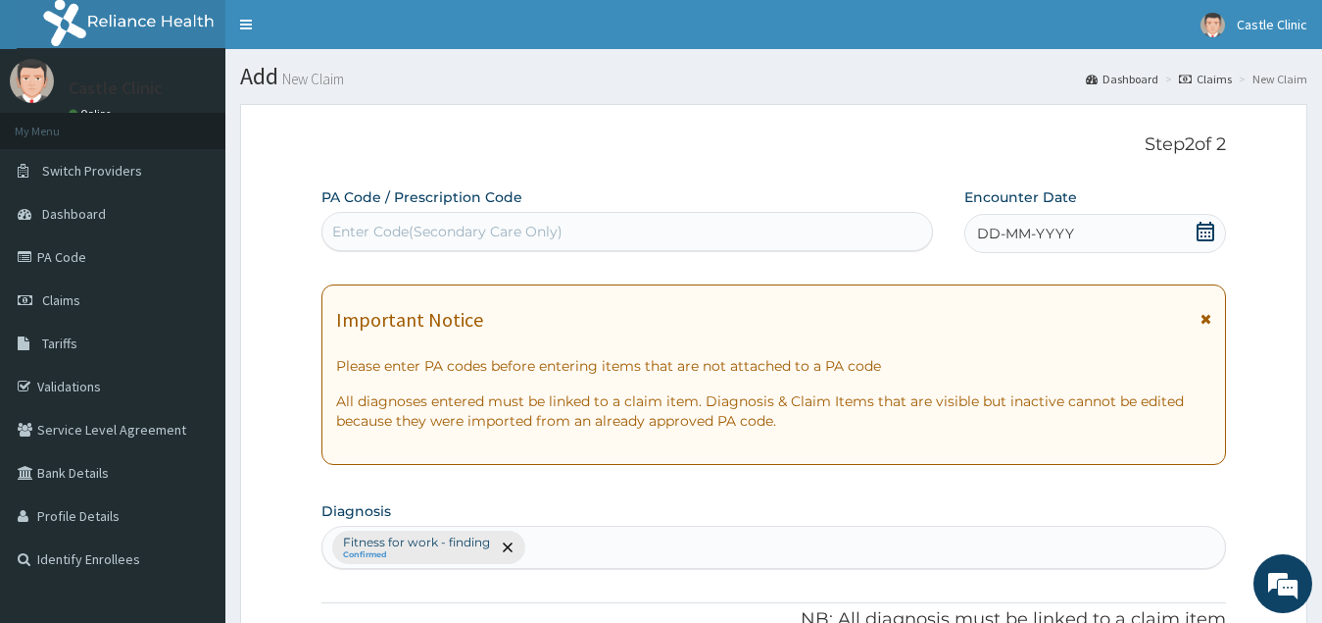
click at [588, 210] on div "PA Code / Prescription Code Enter Code(Secondary Care Only)" at bounding box center [628, 219] width 612 height 64
click at [567, 228] on div "Enter Code(Secondary Care Only)" at bounding box center [628, 231] width 610 height 31
type input "PA/6E7CB2"
click at [567, 228] on div "Enter Code(Secondary Care Only)" at bounding box center [628, 231] width 610 height 31
type input "Z"
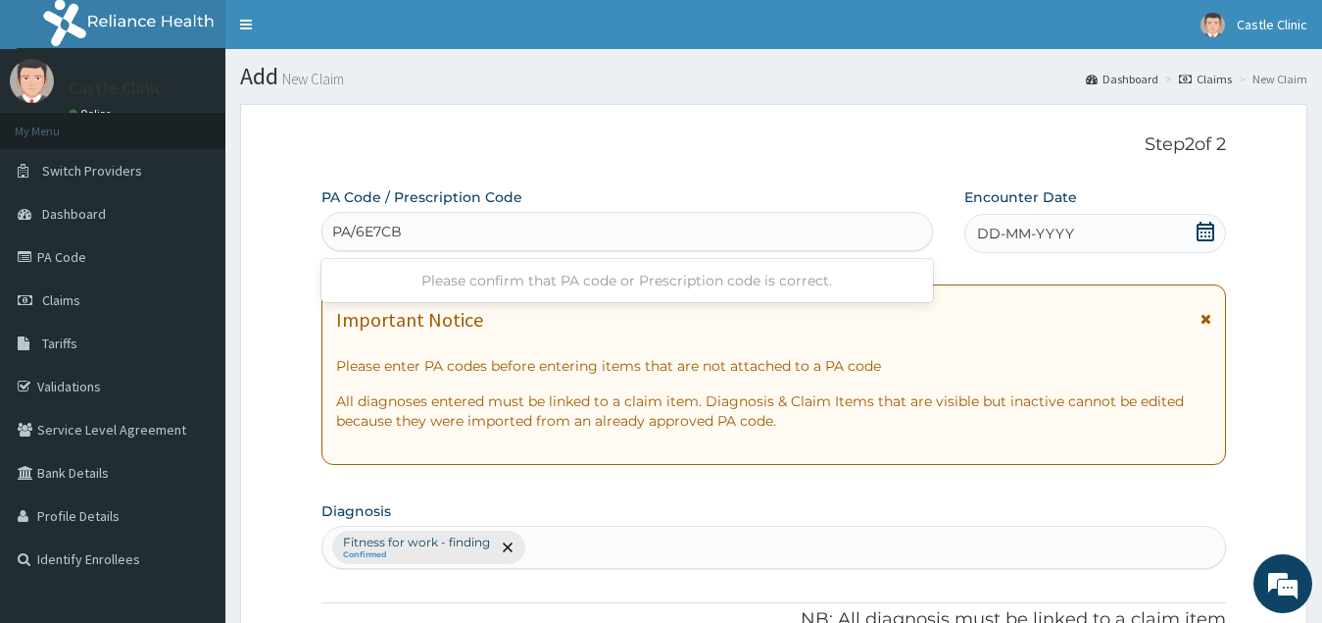
type input "PA/6E7CB2"
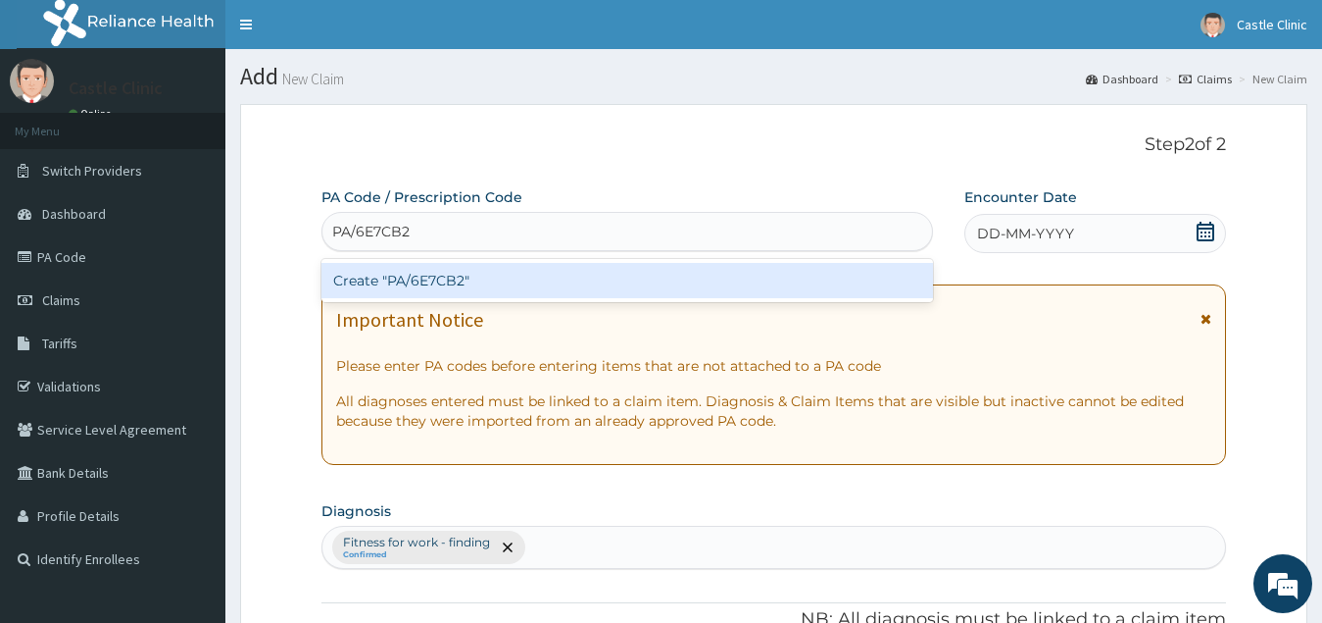
click at [573, 273] on div "Create "PA/6E7CB2"" at bounding box center [628, 280] width 612 height 35
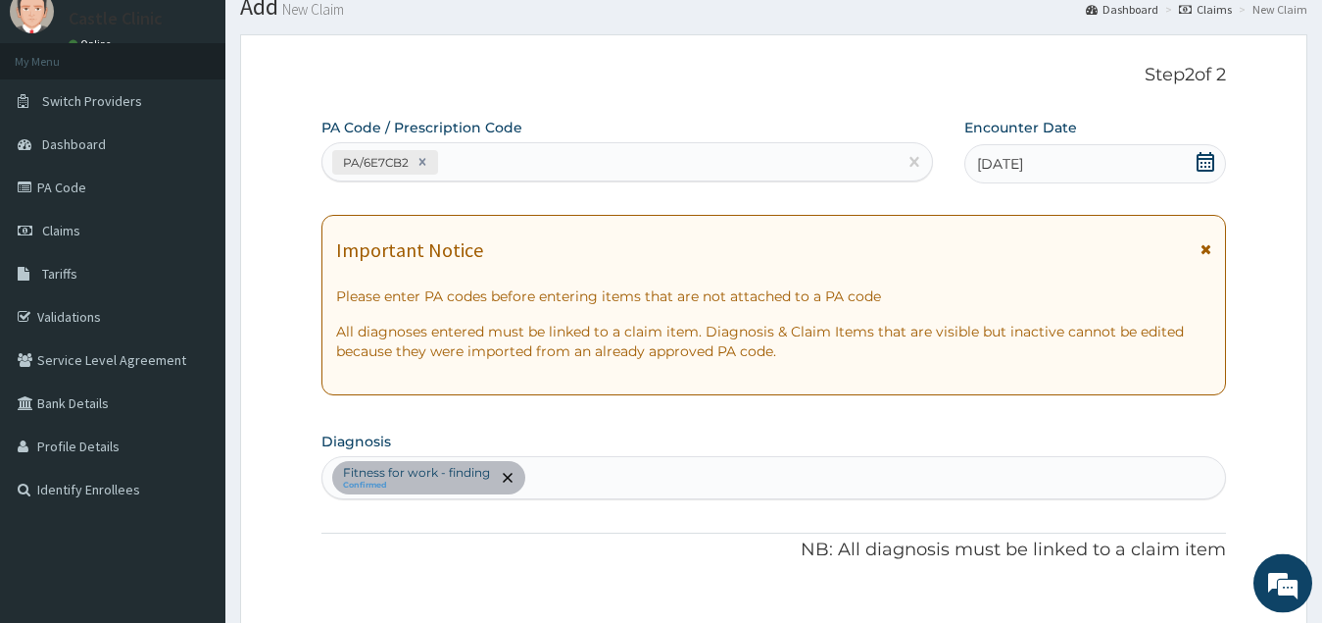
scroll to position [11, 0]
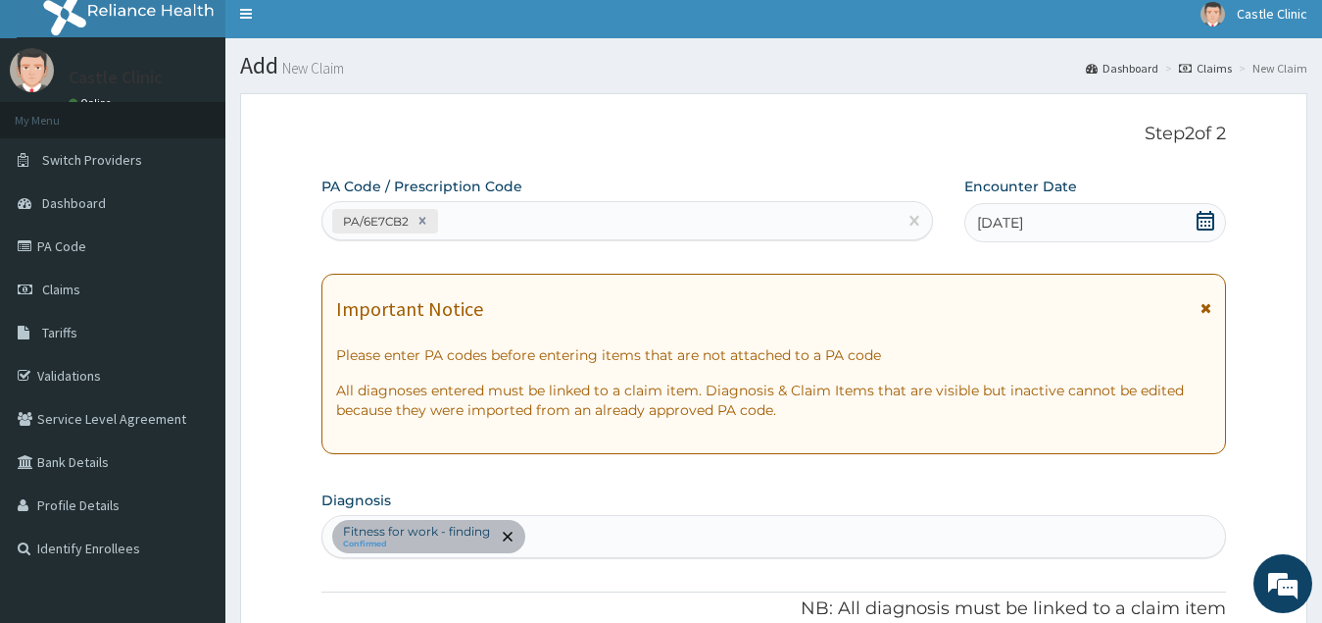
drag, startPoint x: 1336, startPoint y: 10, endPoint x: 1250, endPoint y: 25, distance: 87.7
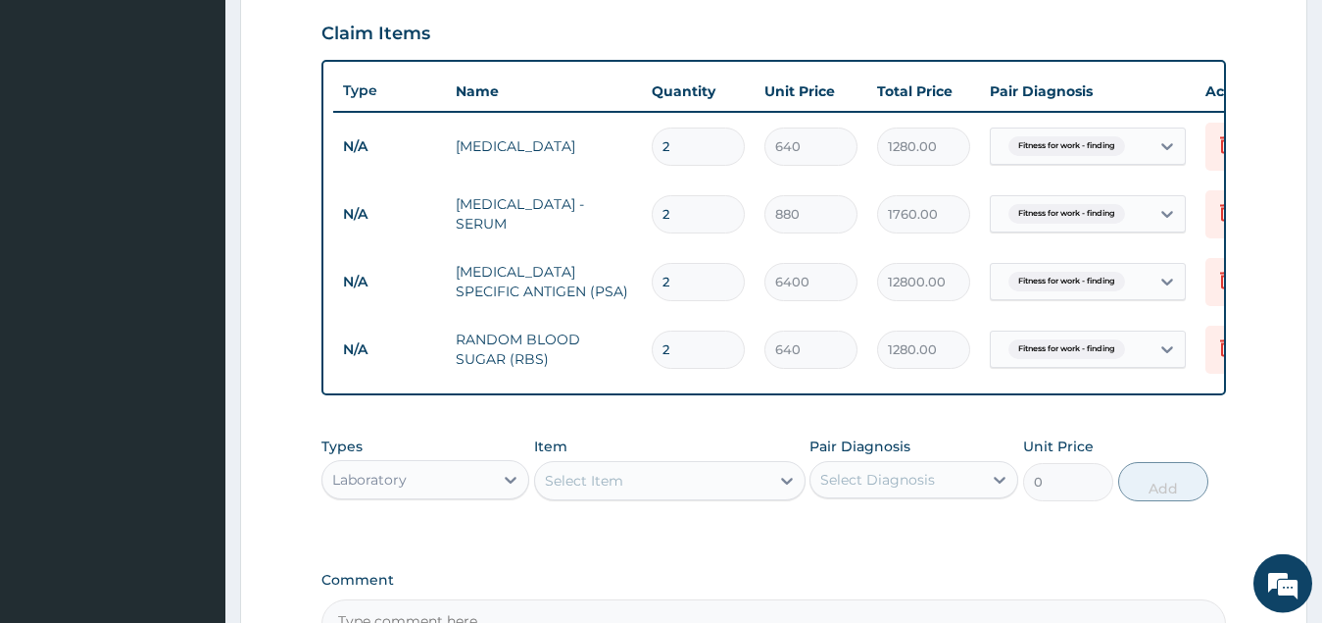
scroll to position [918, 0]
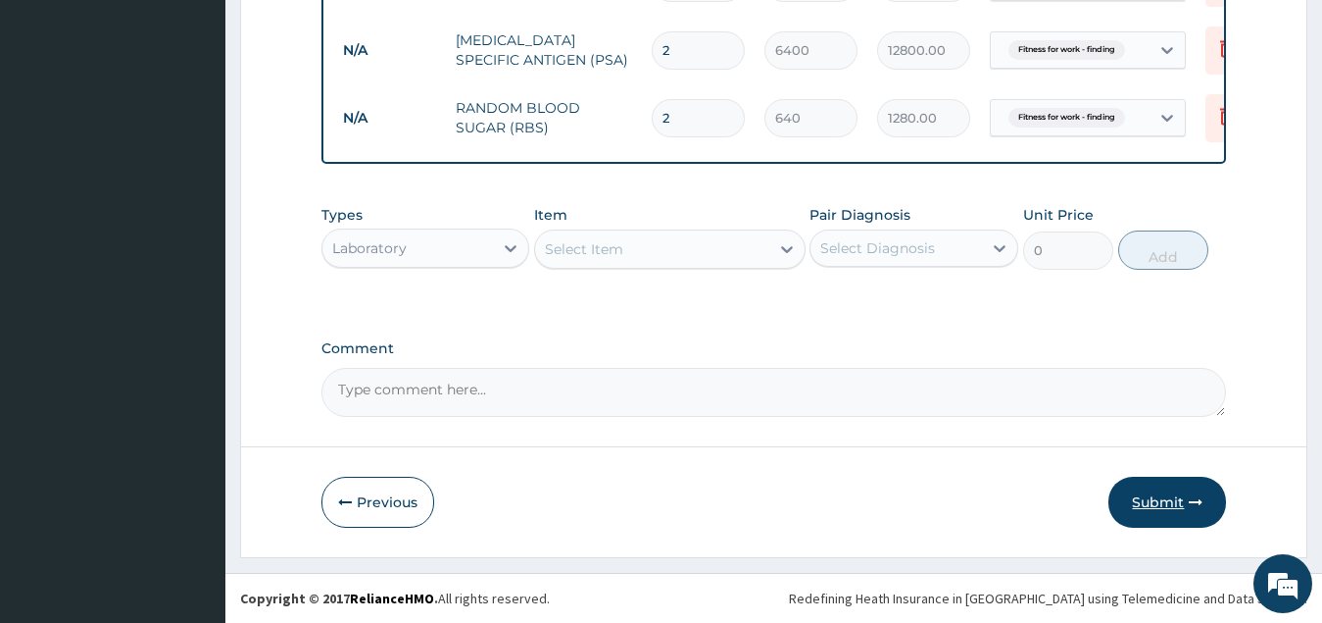
click at [1165, 501] on button "Submit" at bounding box center [1168, 501] width 118 height 51
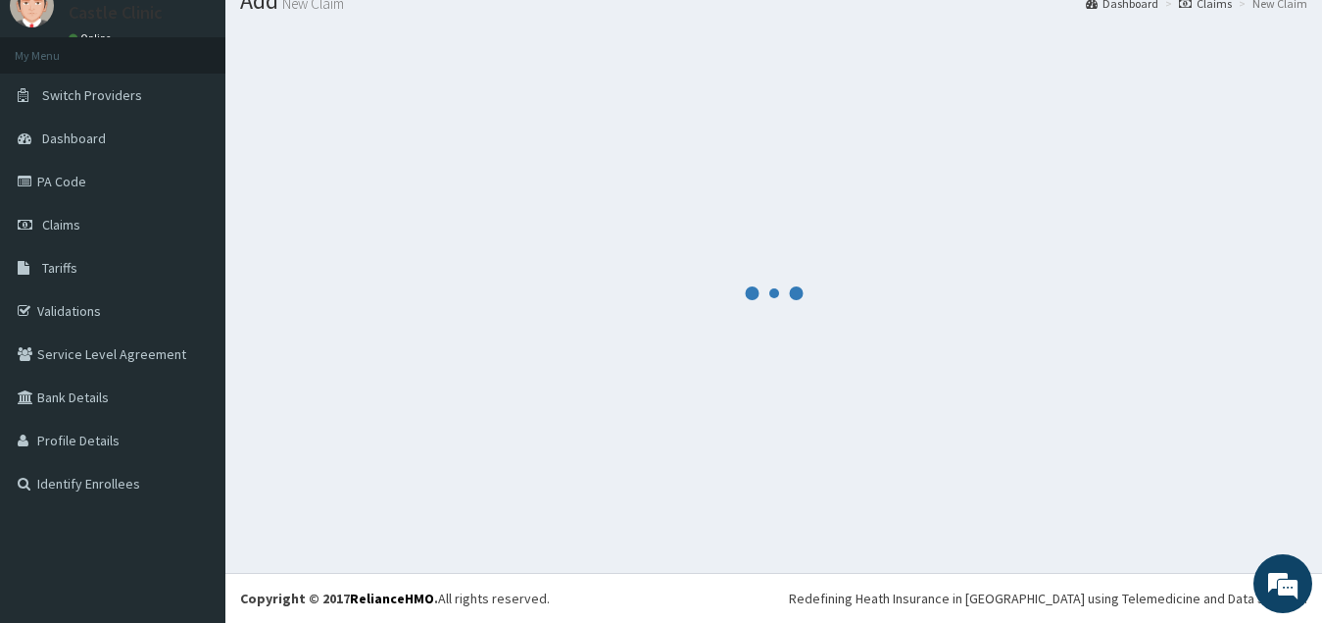
scroll to position [75, 0]
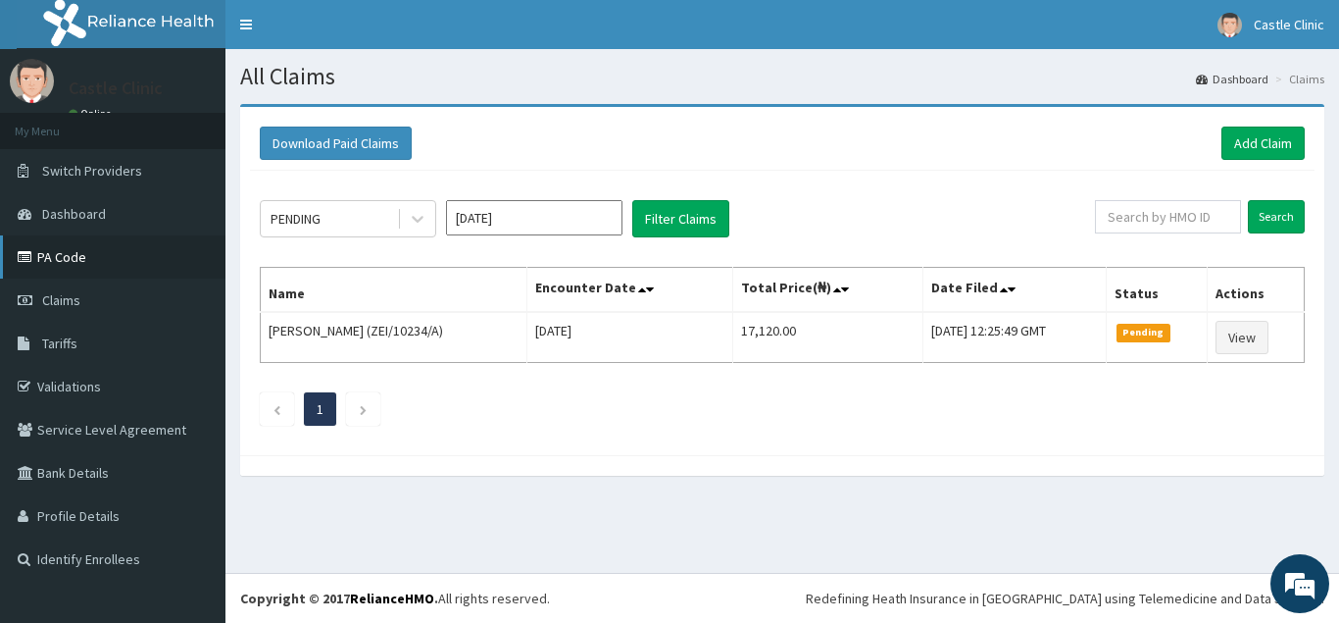
click at [64, 252] on link "PA Code" at bounding box center [112, 256] width 225 height 43
